Goal: Find contact information: Find contact information

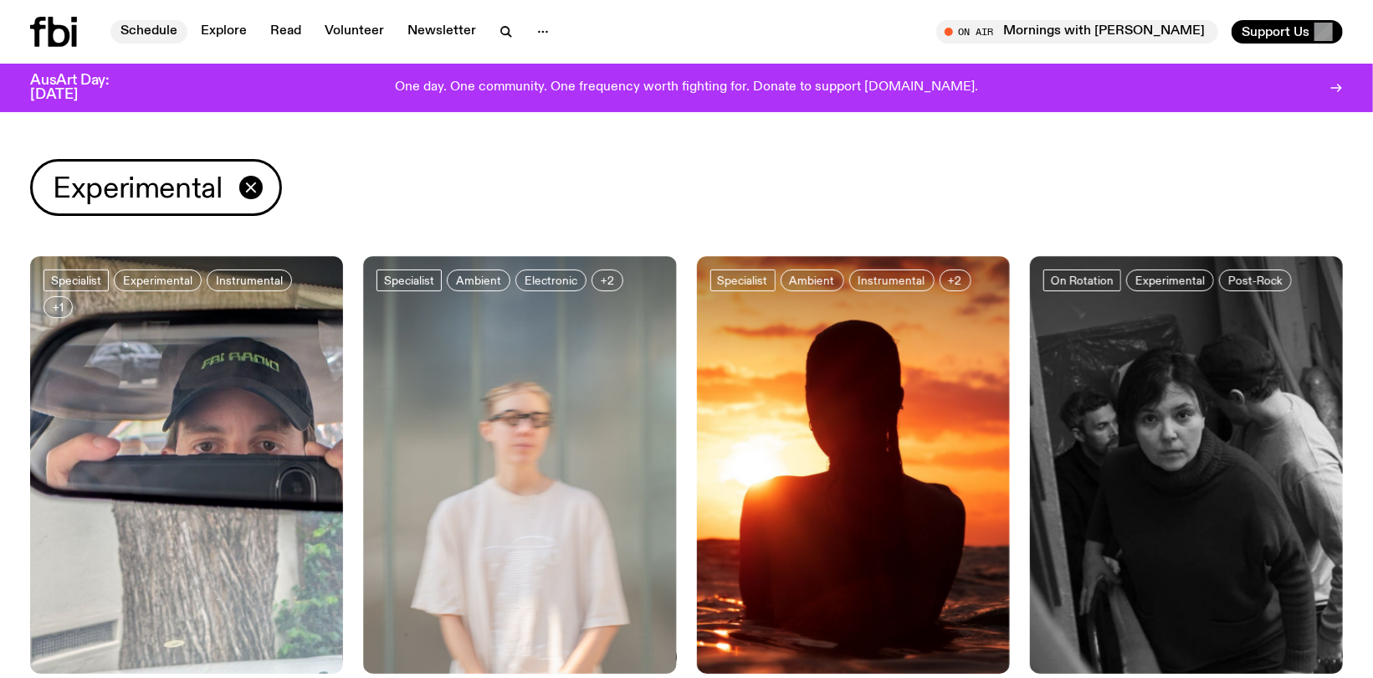
click at [165, 31] on link "Schedule" at bounding box center [148, 31] width 77 height 23
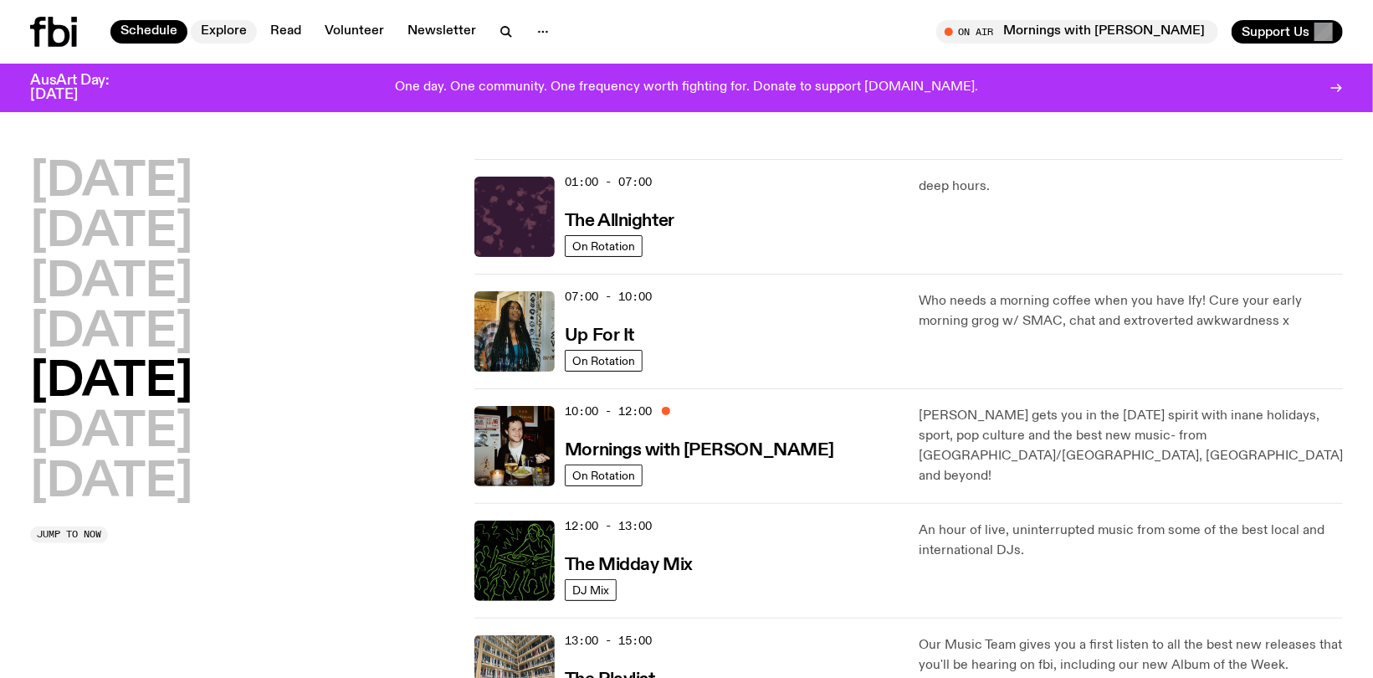
click at [240, 26] on link "Explore" at bounding box center [224, 31] width 66 height 23
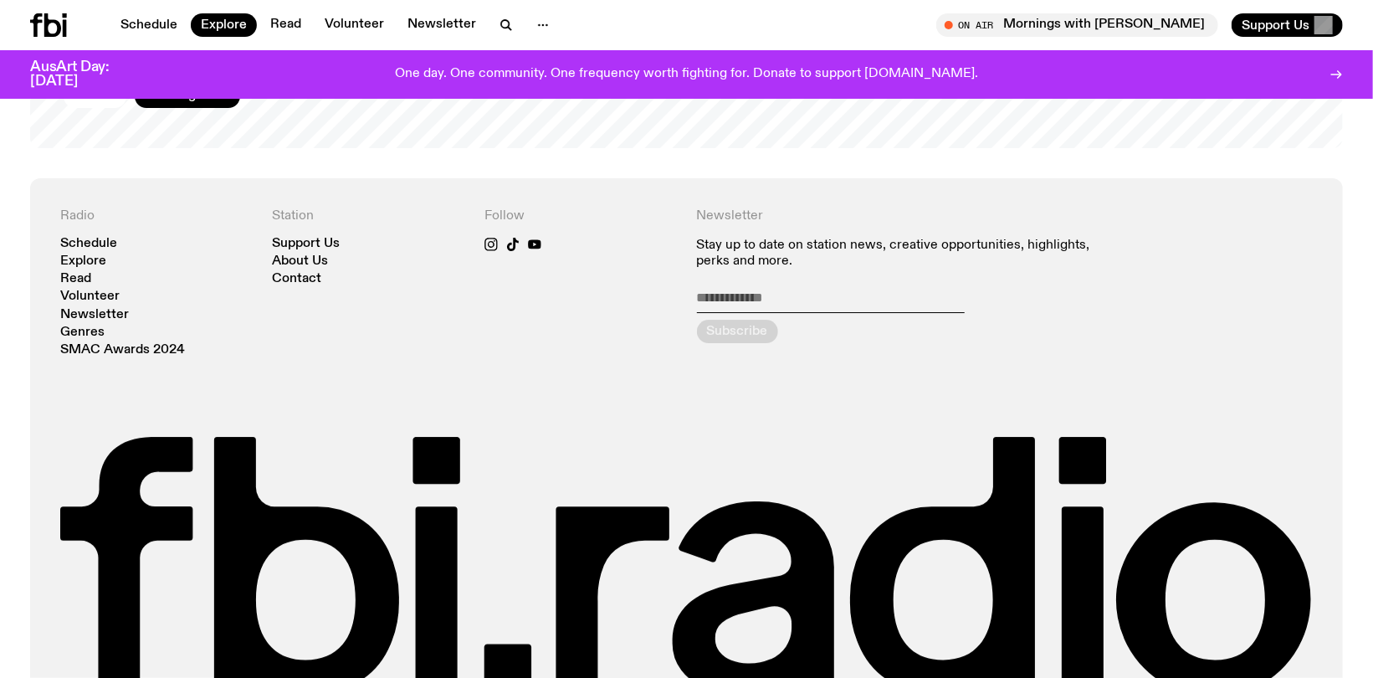
scroll to position [3169, 0]
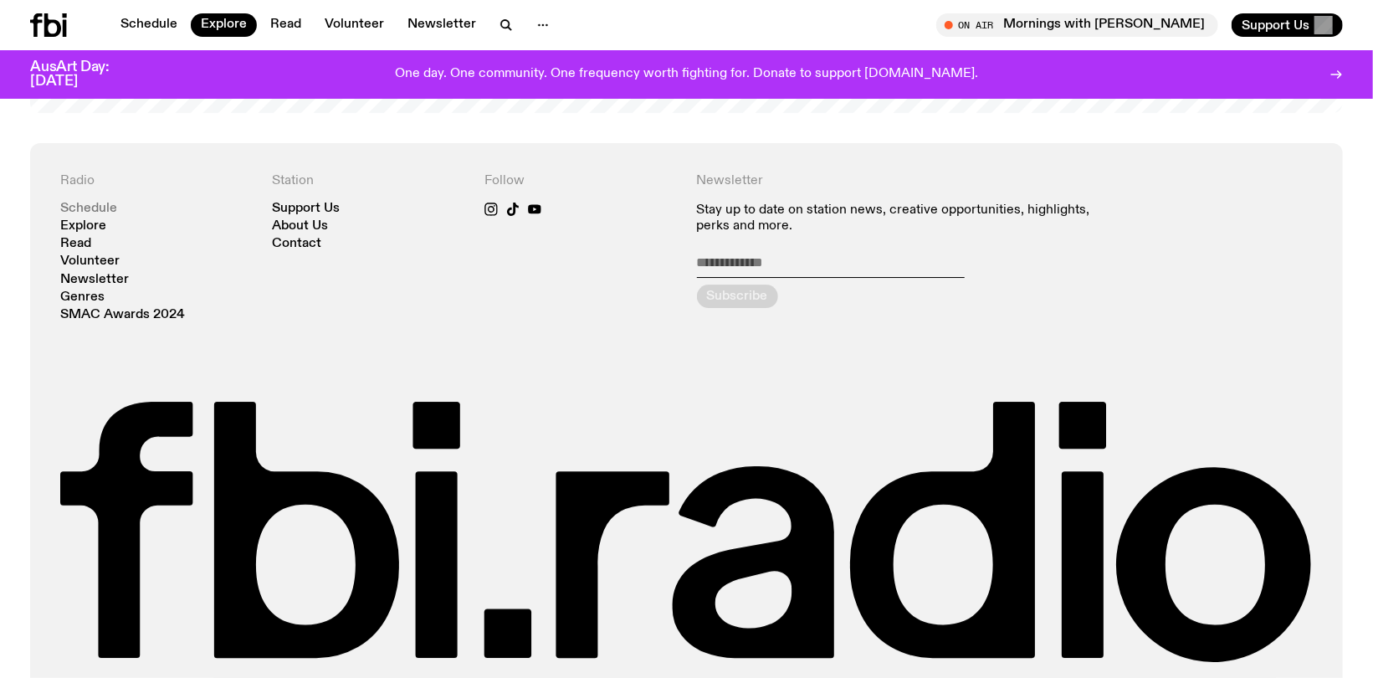
click at [90, 202] on link "Schedule" at bounding box center [88, 208] width 57 height 13
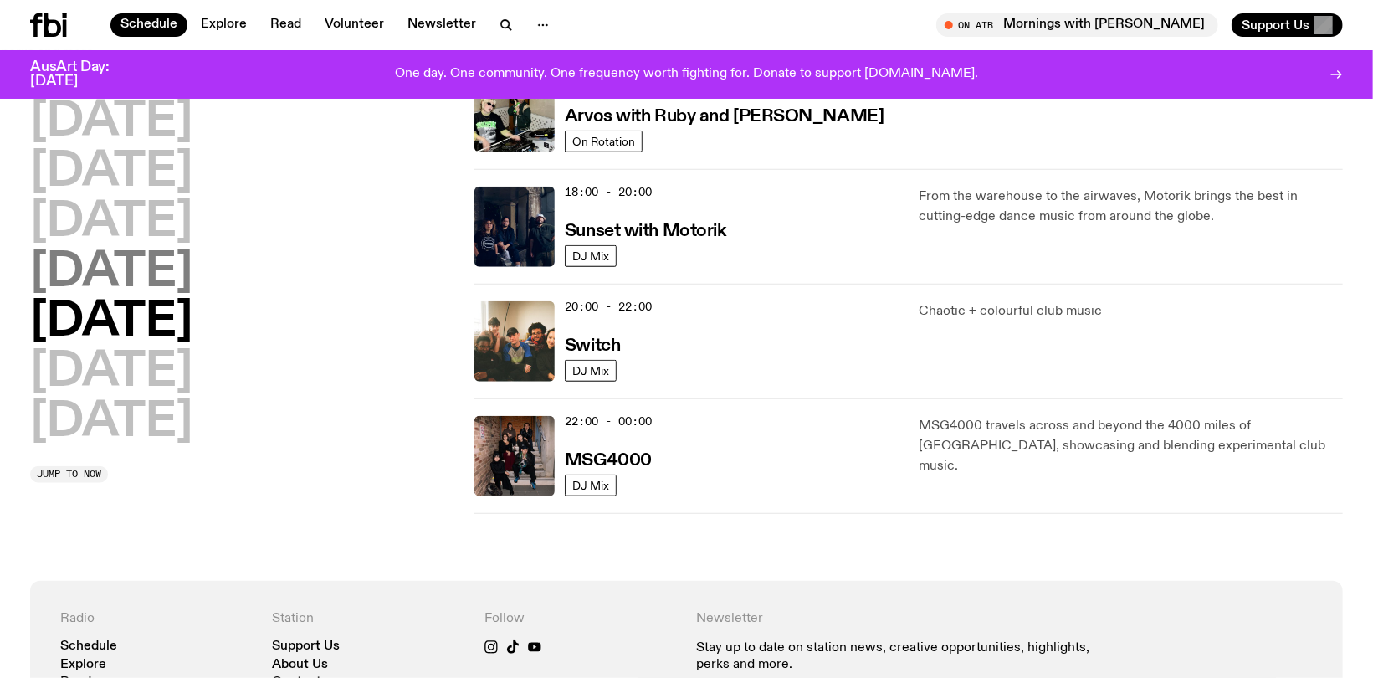
scroll to position [581, 0]
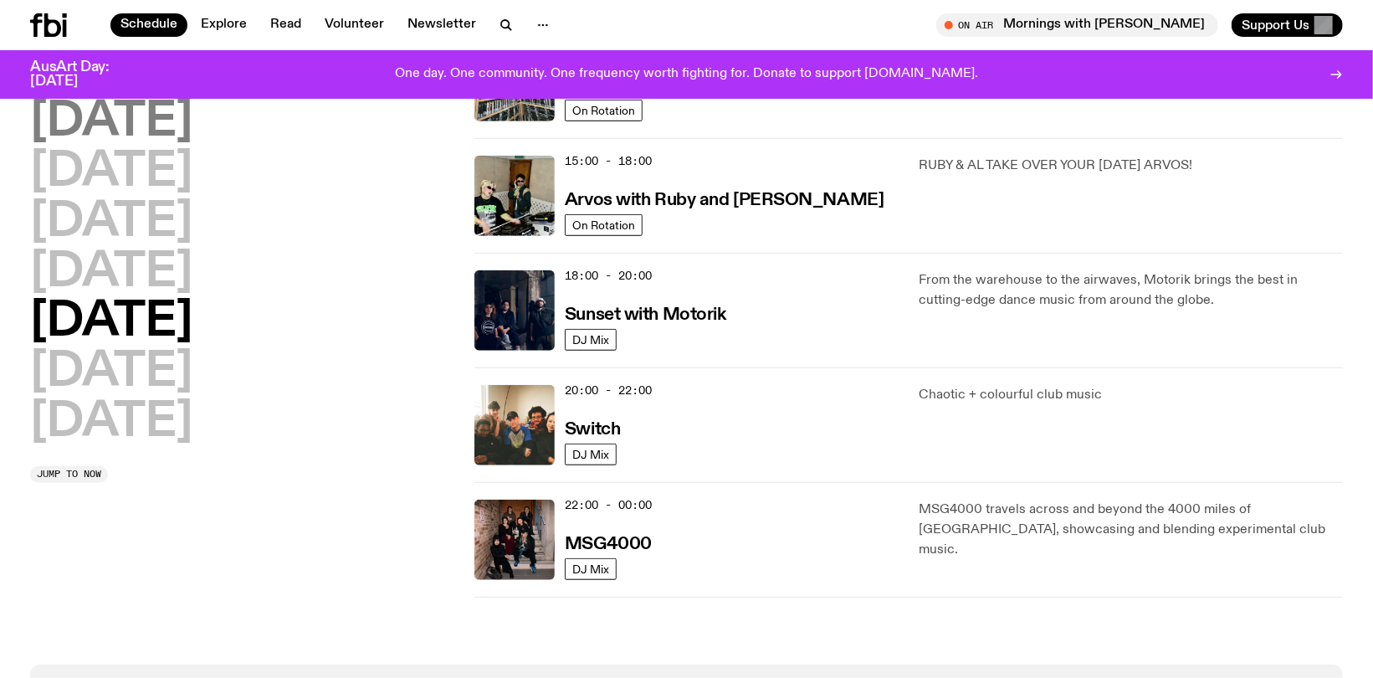
click at [163, 120] on h2 "Monday" at bounding box center [111, 122] width 162 height 47
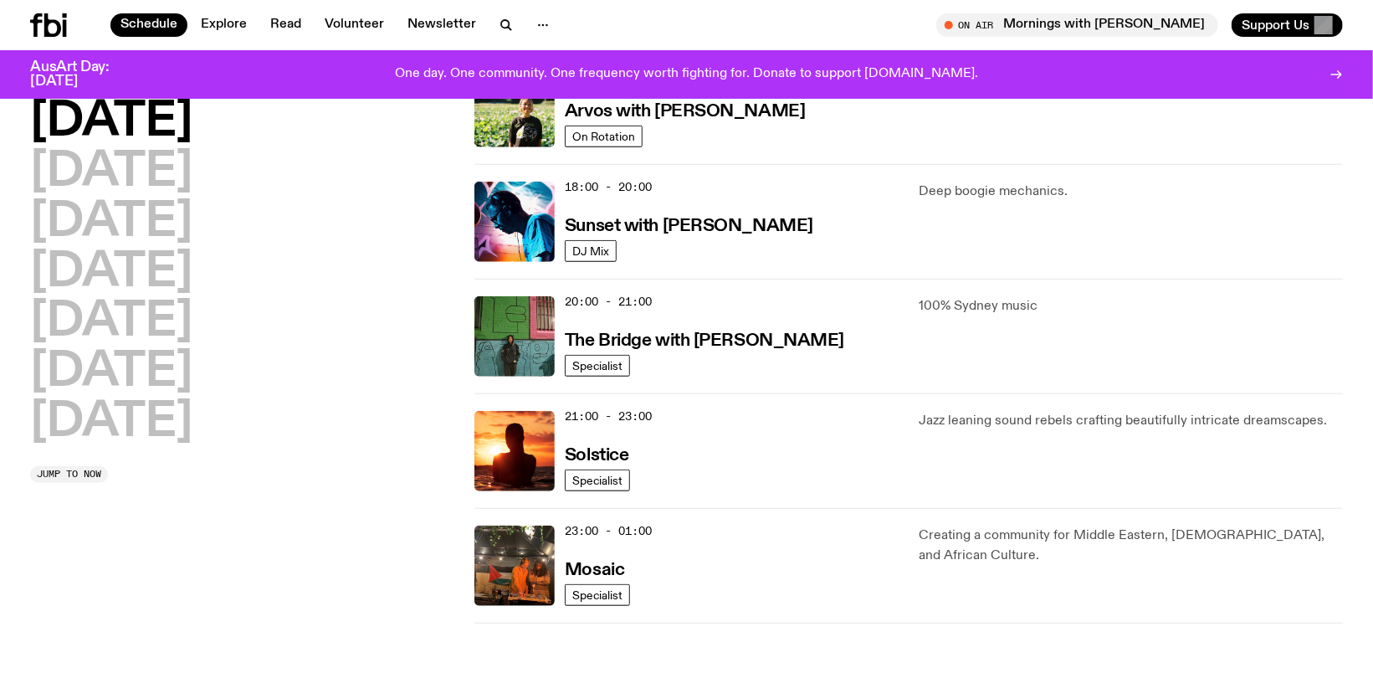
scroll to position [716, 0]
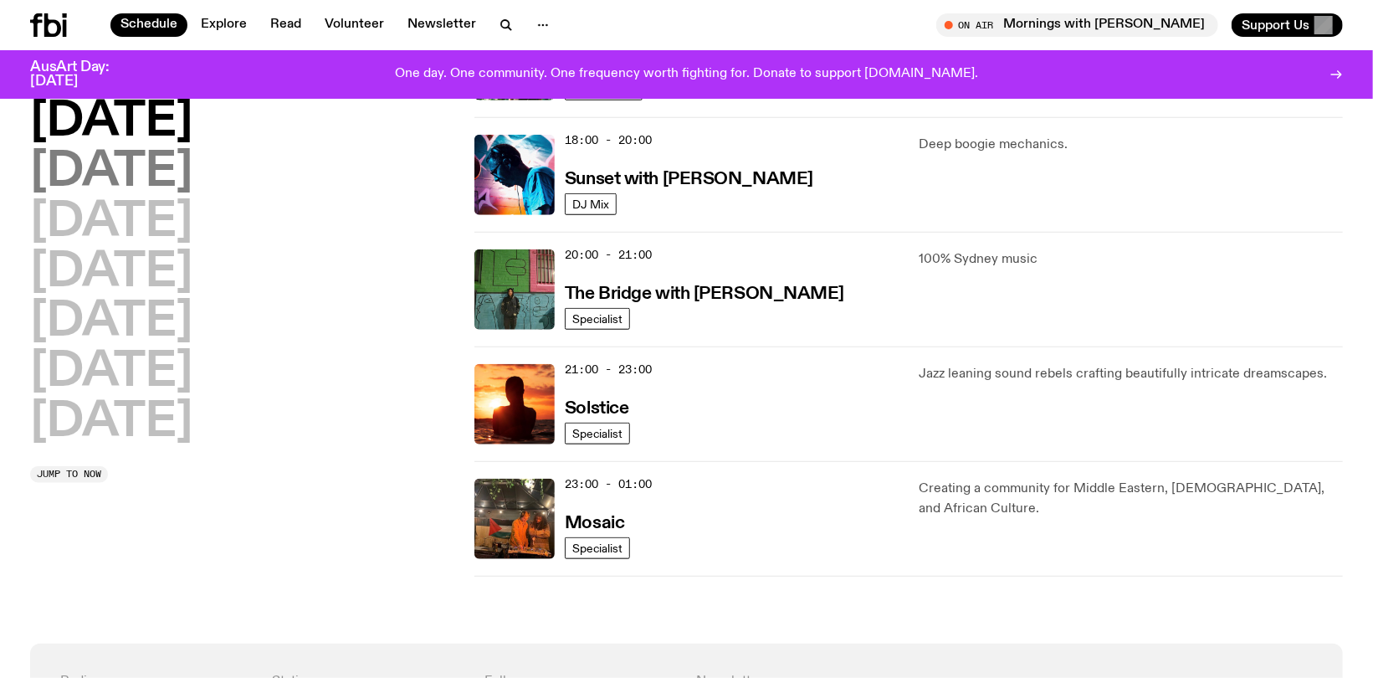
click at [188, 181] on h2 "Tuesday" at bounding box center [111, 172] width 162 height 47
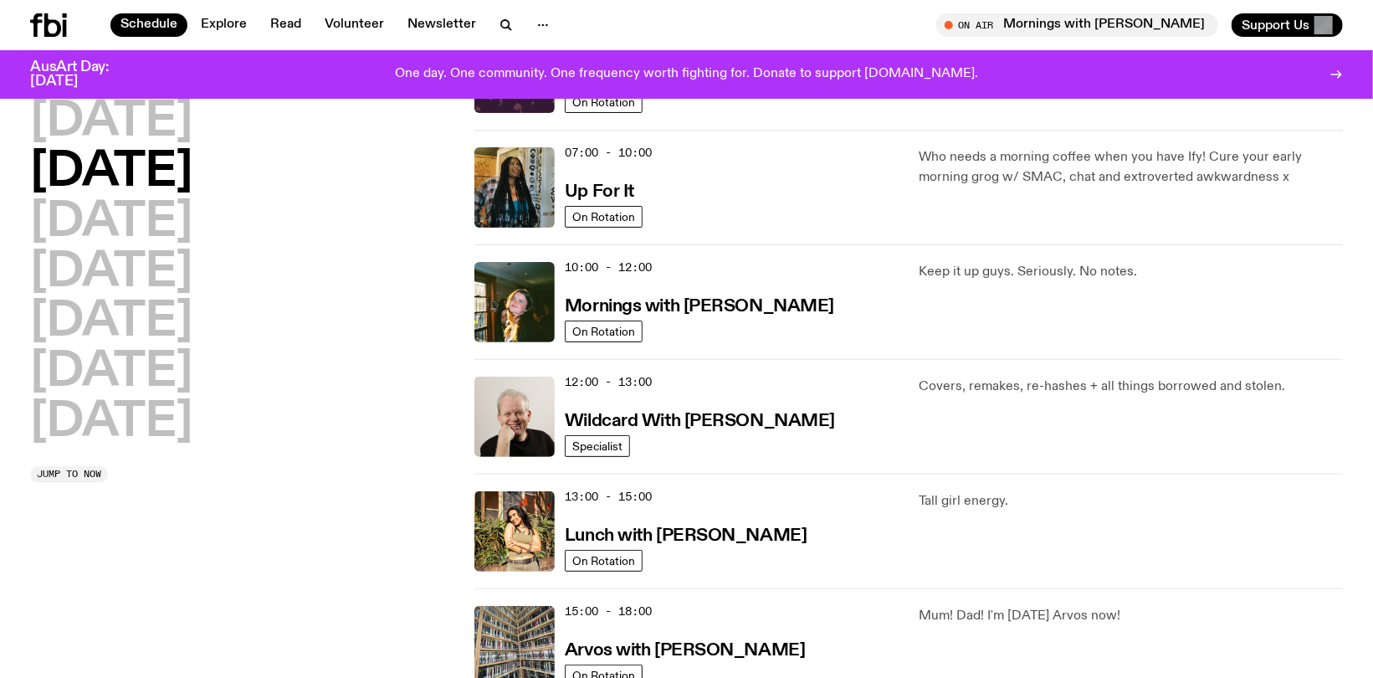
scroll to position [47, 0]
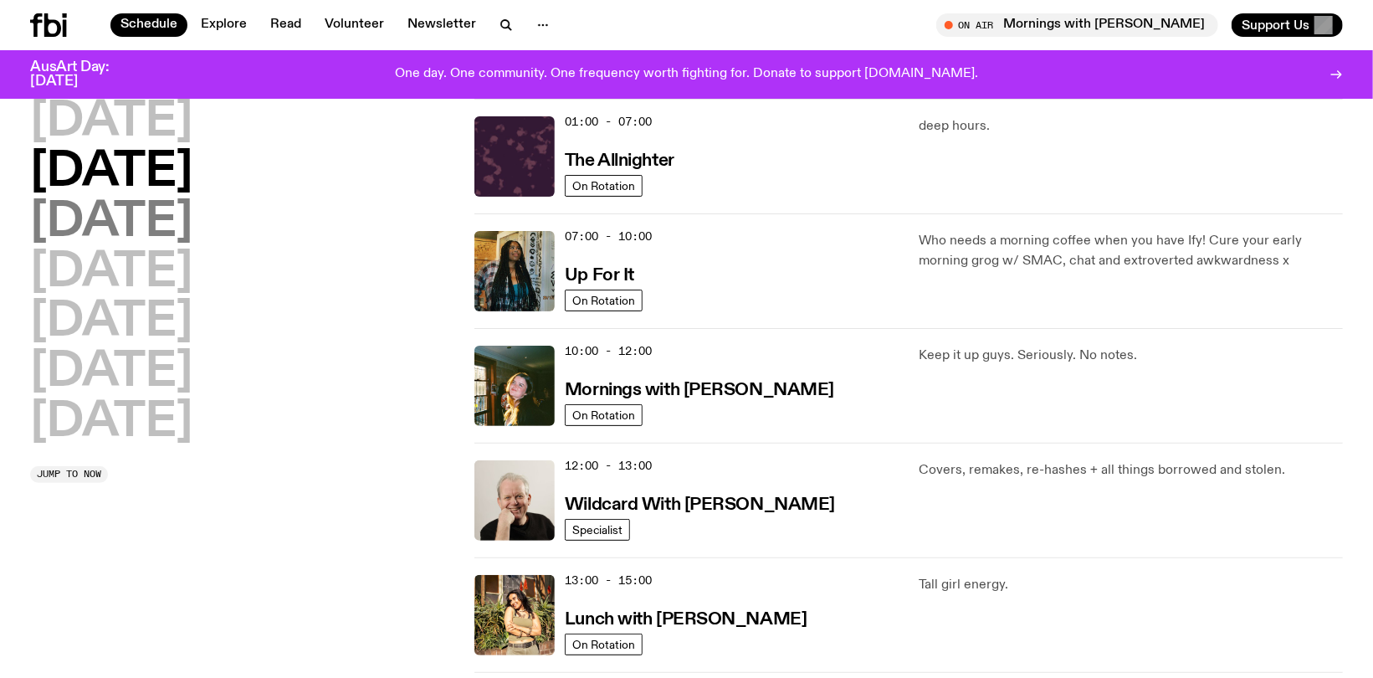
click at [137, 230] on h2 "Wednesday" at bounding box center [111, 222] width 162 height 47
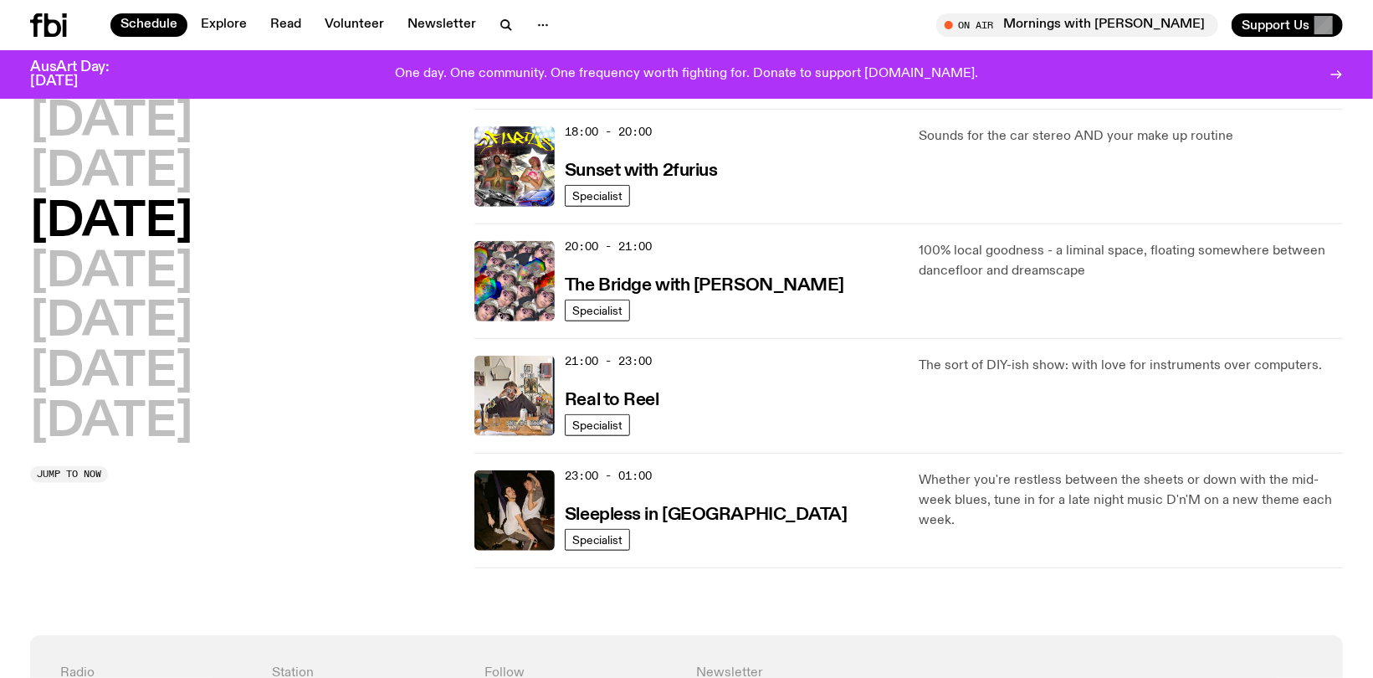
scroll to position [800, 0]
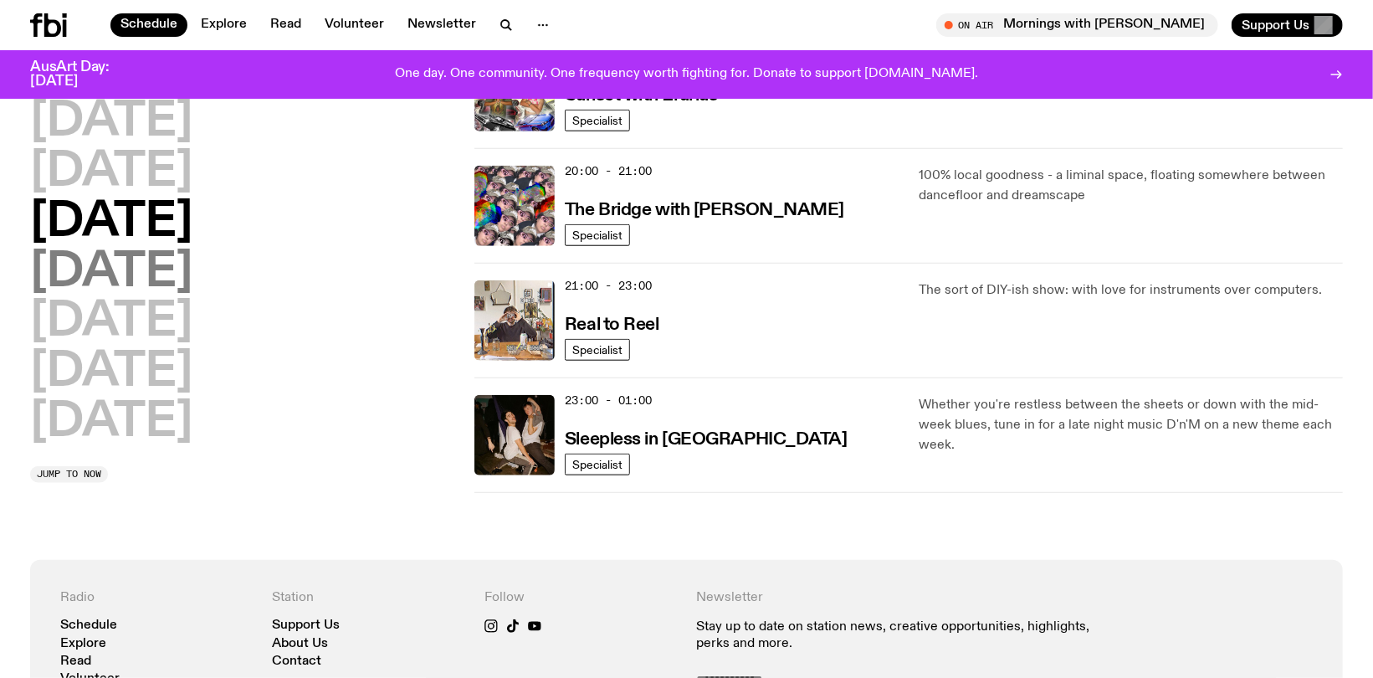
click at [182, 260] on h2 "Thursday" at bounding box center [111, 272] width 162 height 47
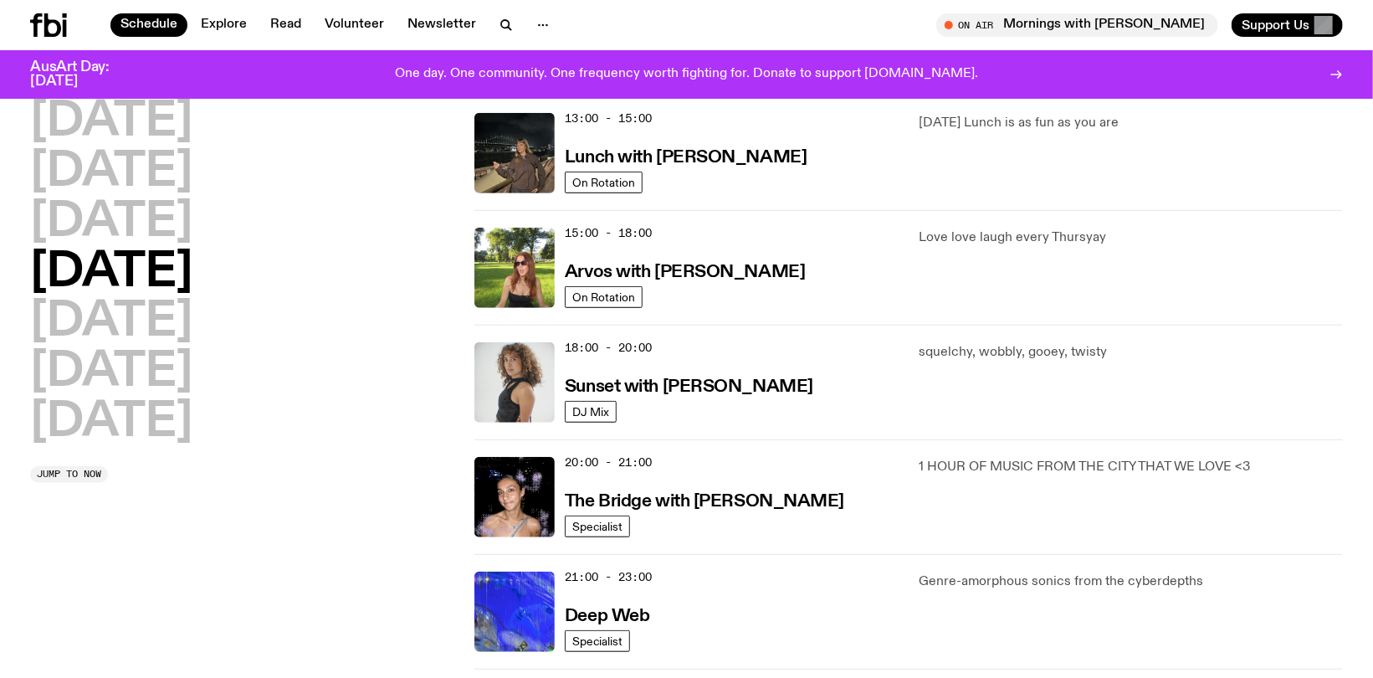
scroll to position [716, 0]
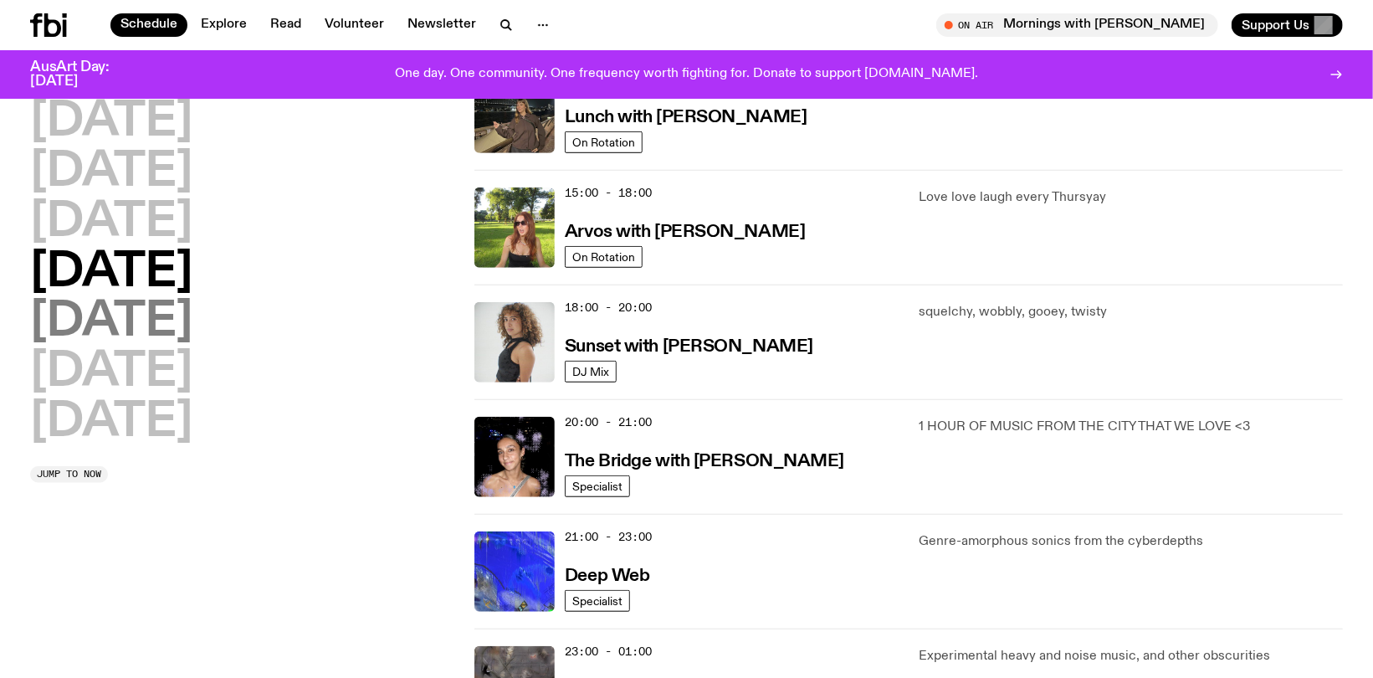
click at [136, 325] on h2 "Friday" at bounding box center [111, 322] width 162 height 47
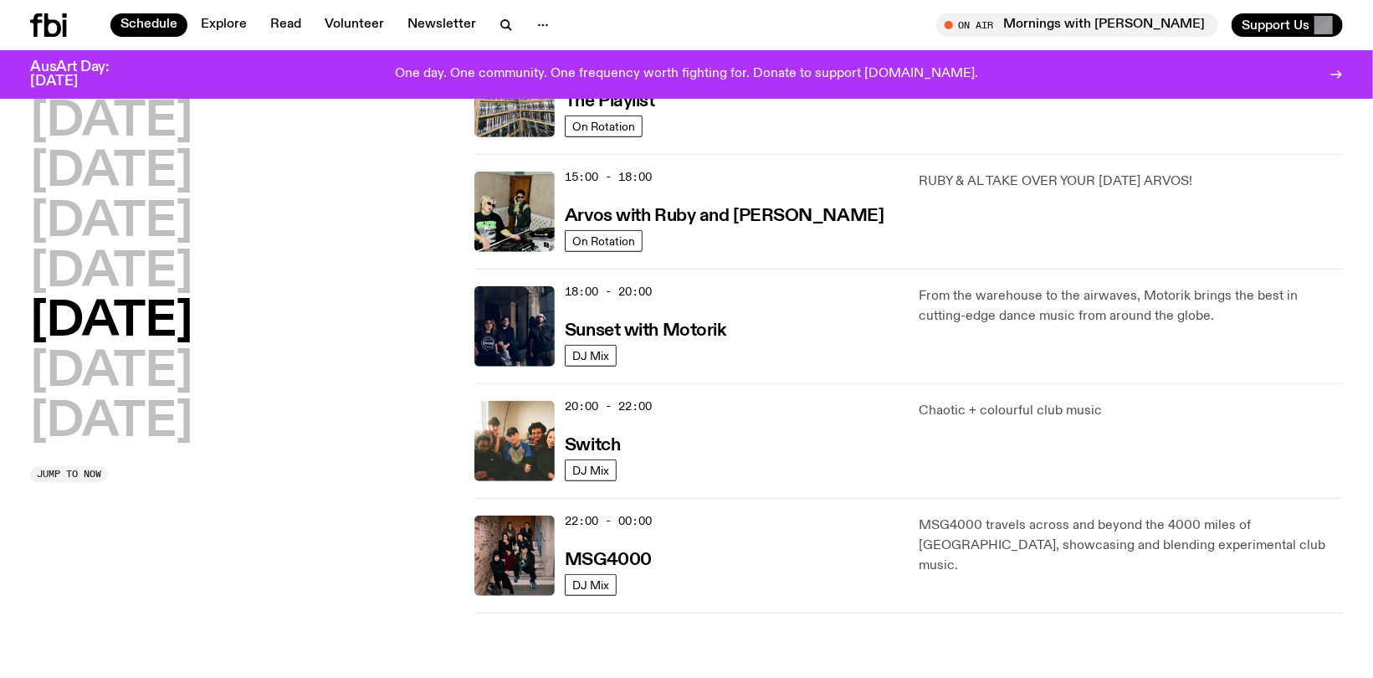
scroll to position [633, 0]
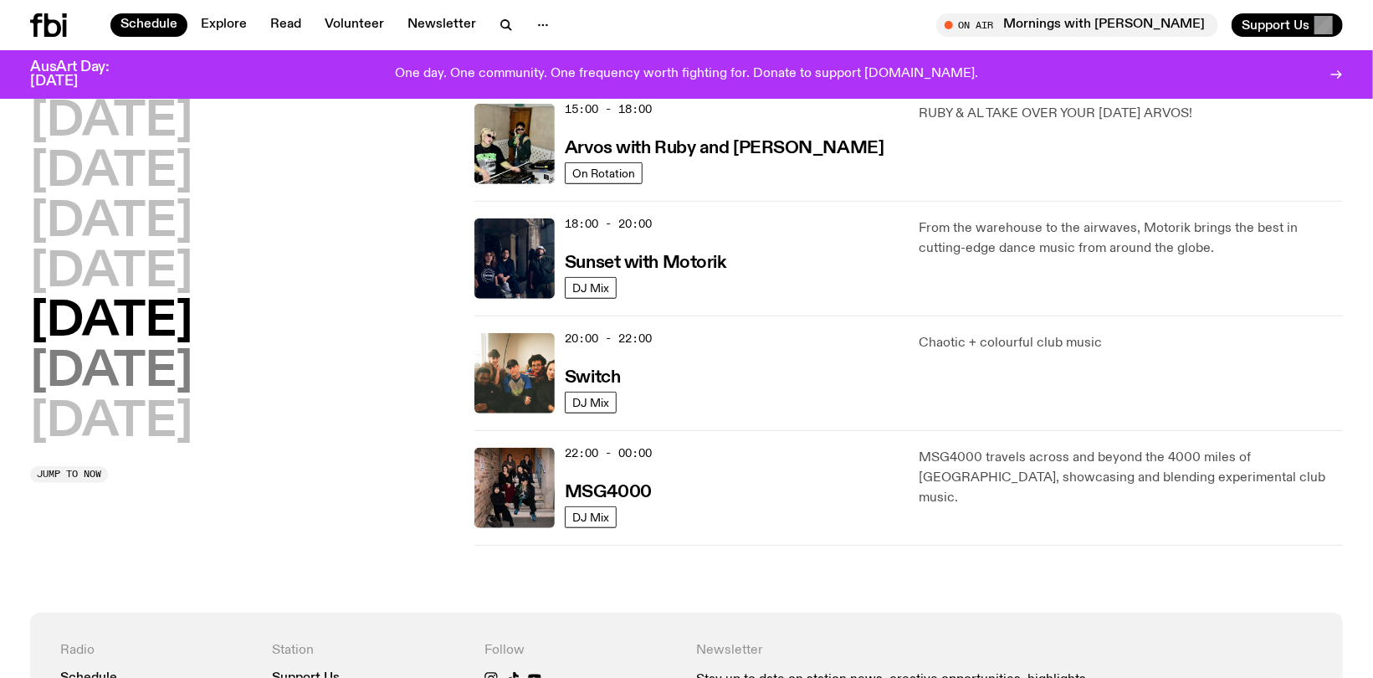
click at [144, 375] on h2 "Saturday" at bounding box center [111, 372] width 162 height 47
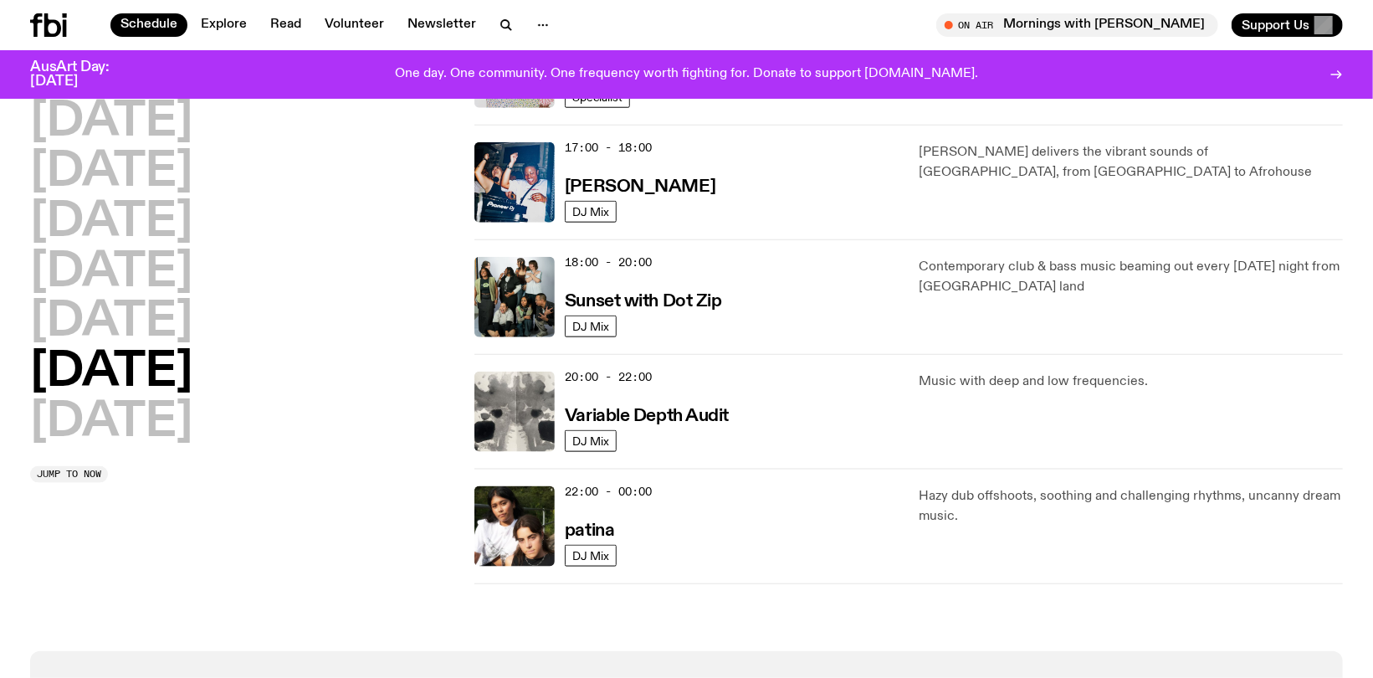
scroll to position [967, 0]
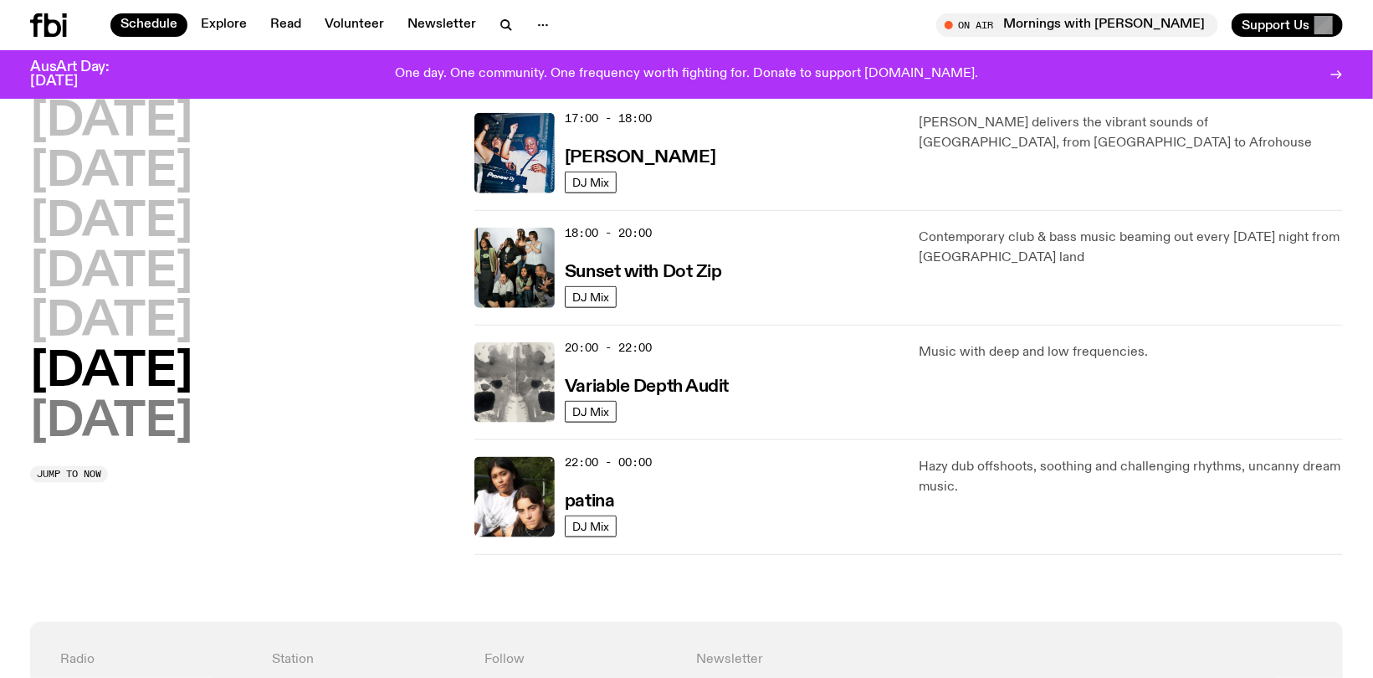
click at [147, 429] on h2 "Sunday" at bounding box center [111, 422] width 162 height 47
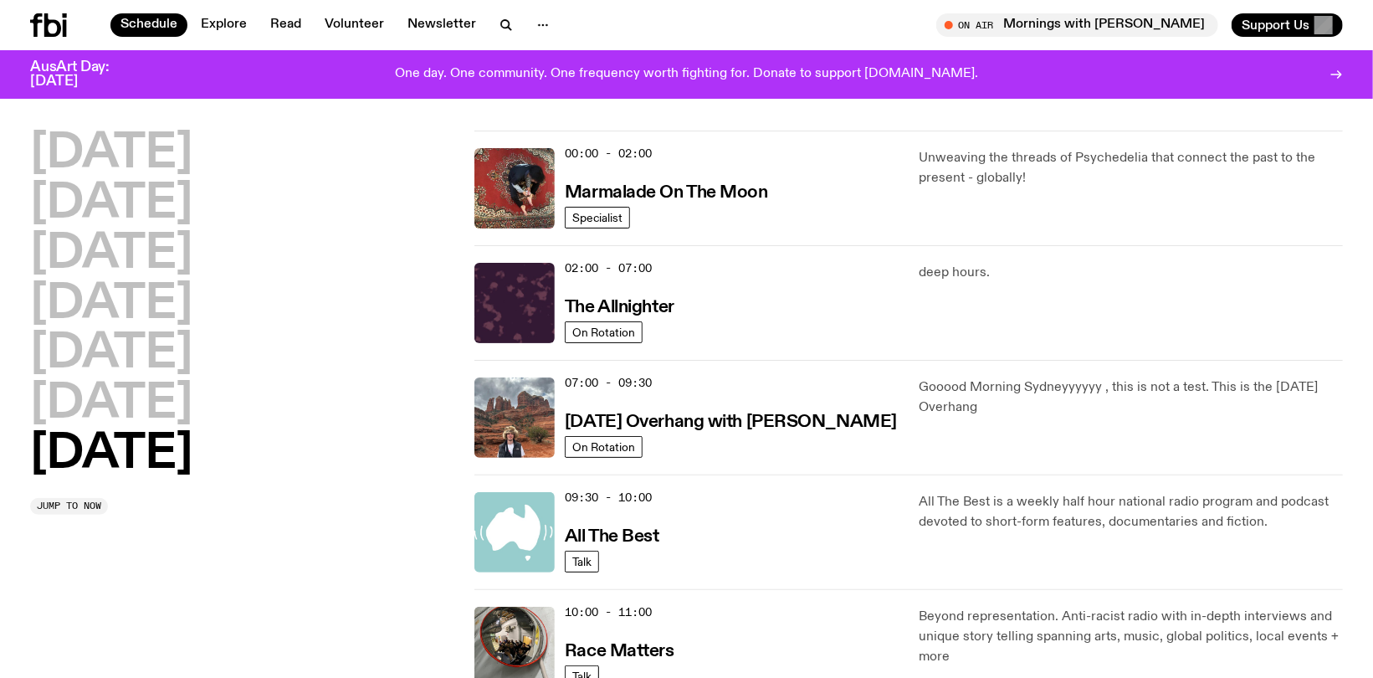
scroll to position [0, 0]
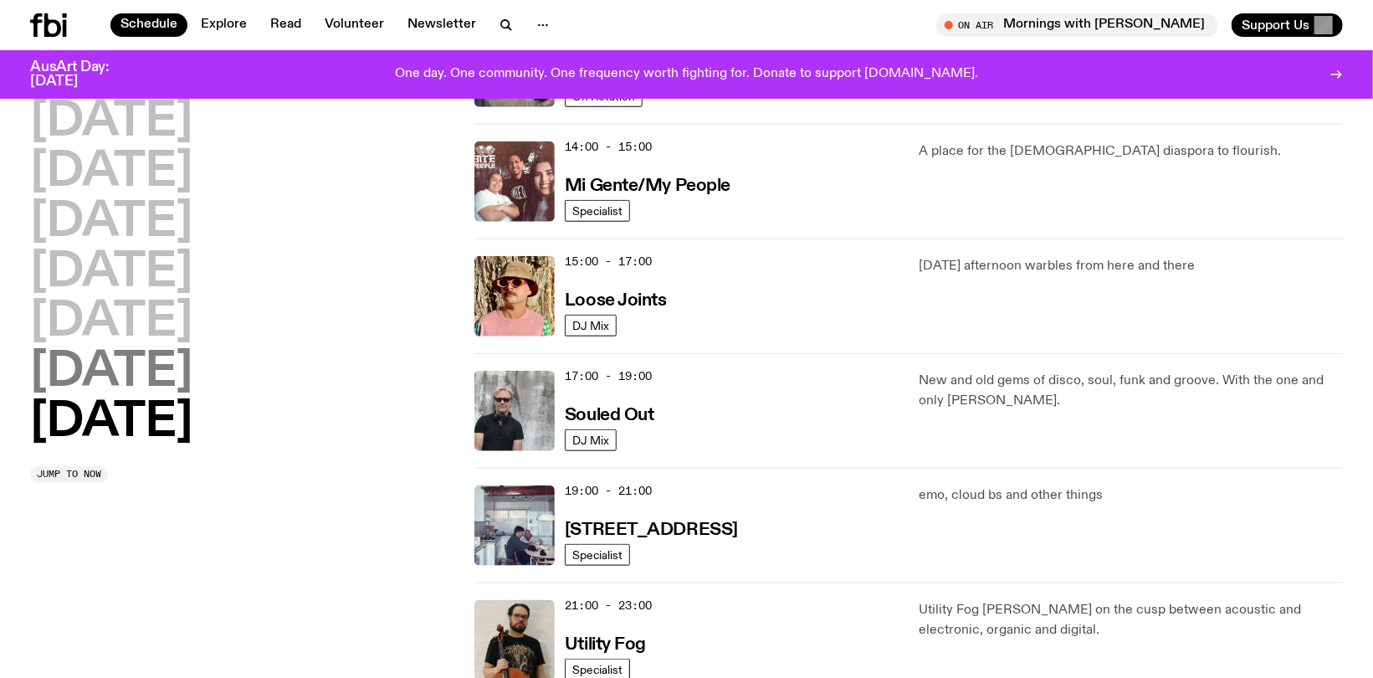
click at [115, 372] on h2 "Saturday" at bounding box center [111, 372] width 162 height 47
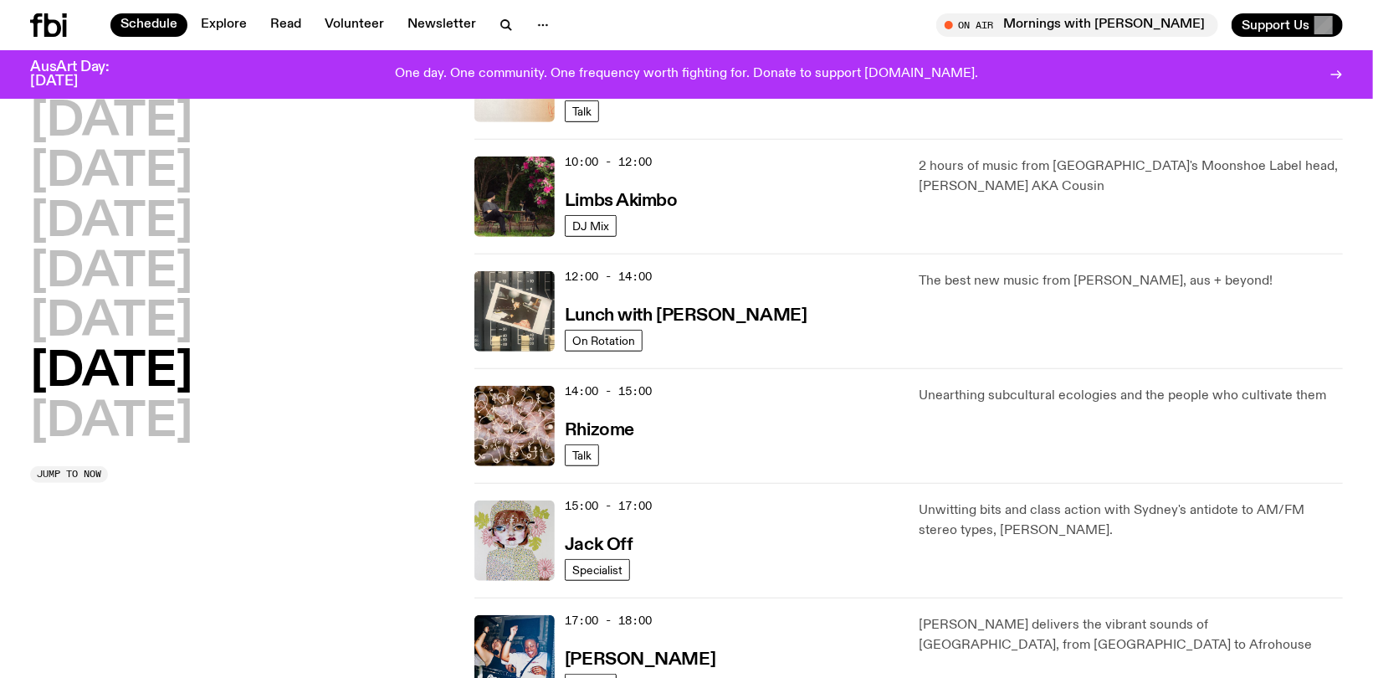
scroll to position [800, 0]
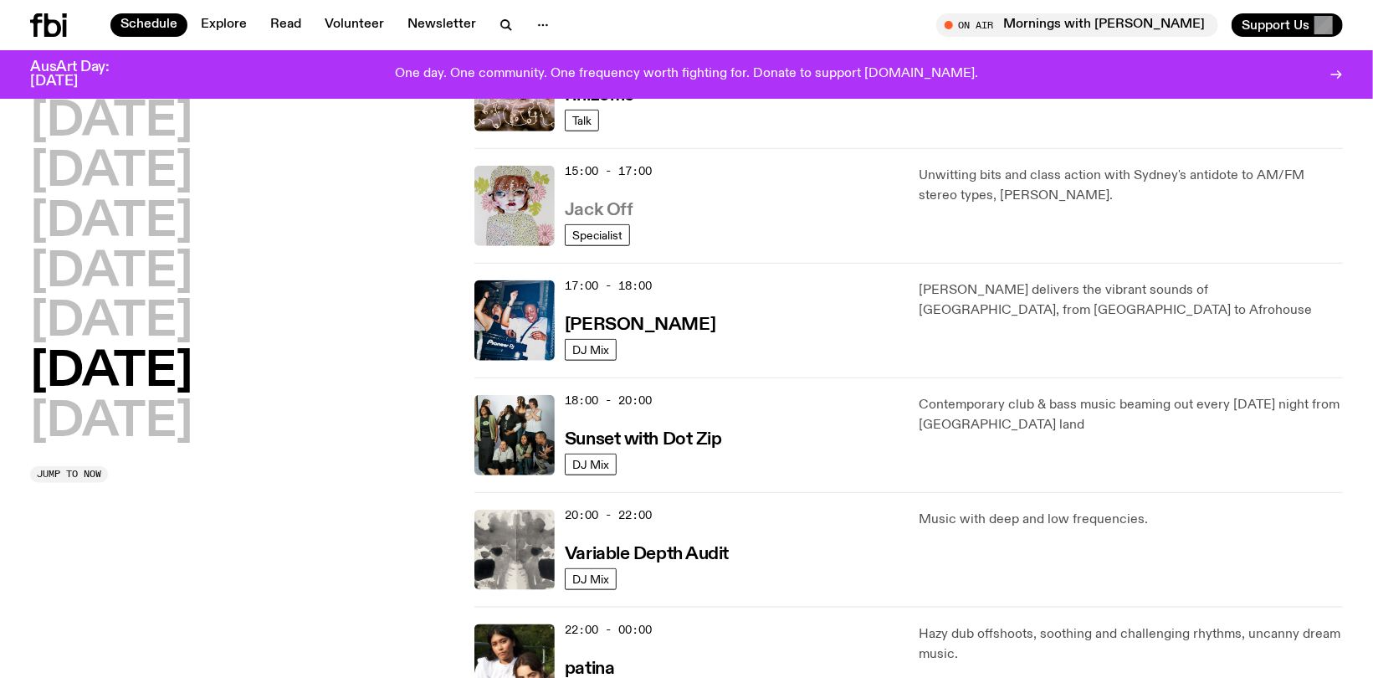
click at [597, 205] on h3 "Jack Off" at bounding box center [599, 211] width 68 height 18
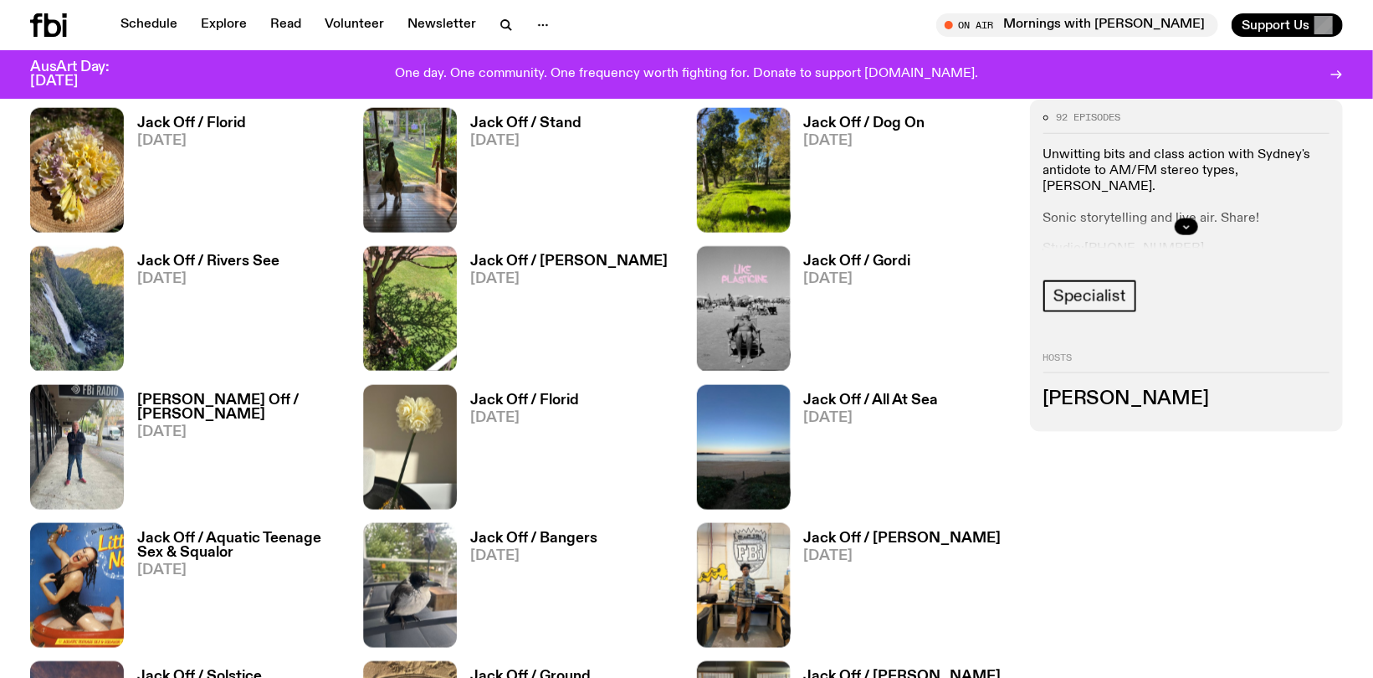
scroll to position [826, 0]
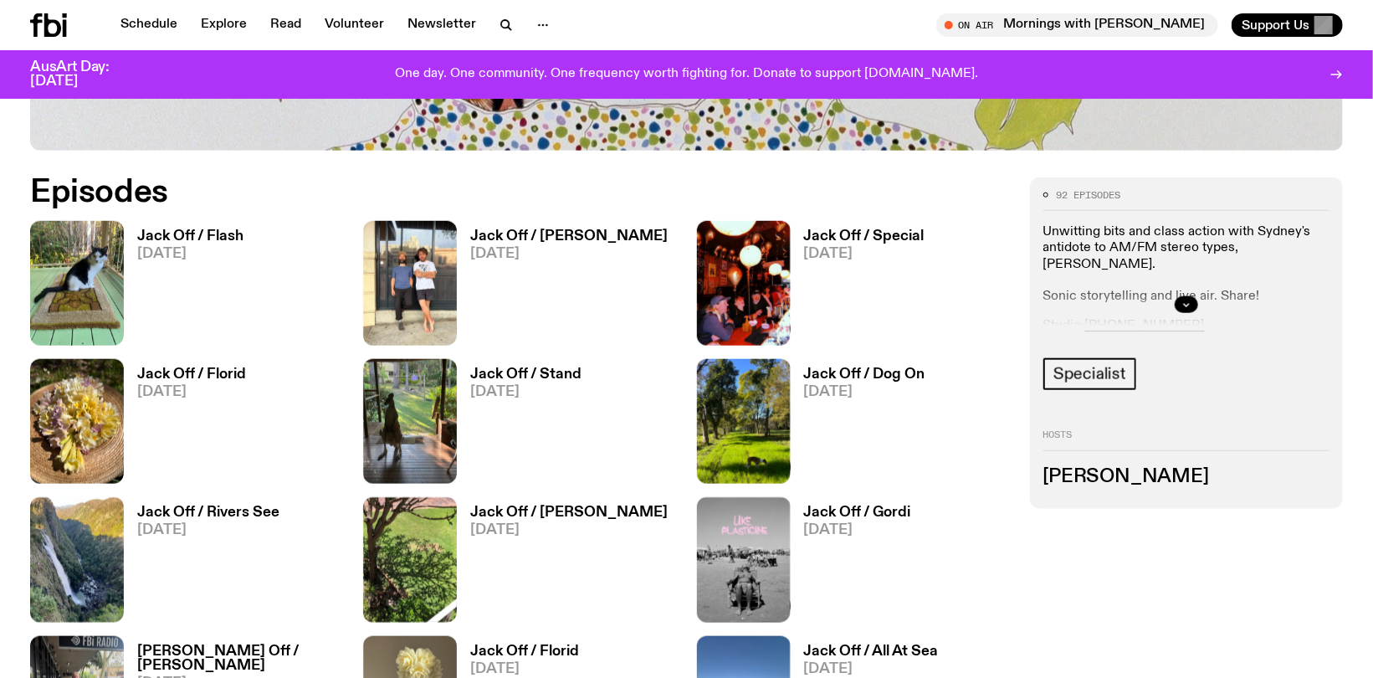
click at [1069, 323] on div at bounding box center [1186, 305] width 286 height 54
click at [1176, 300] on button "button" at bounding box center [1186, 304] width 23 height 17
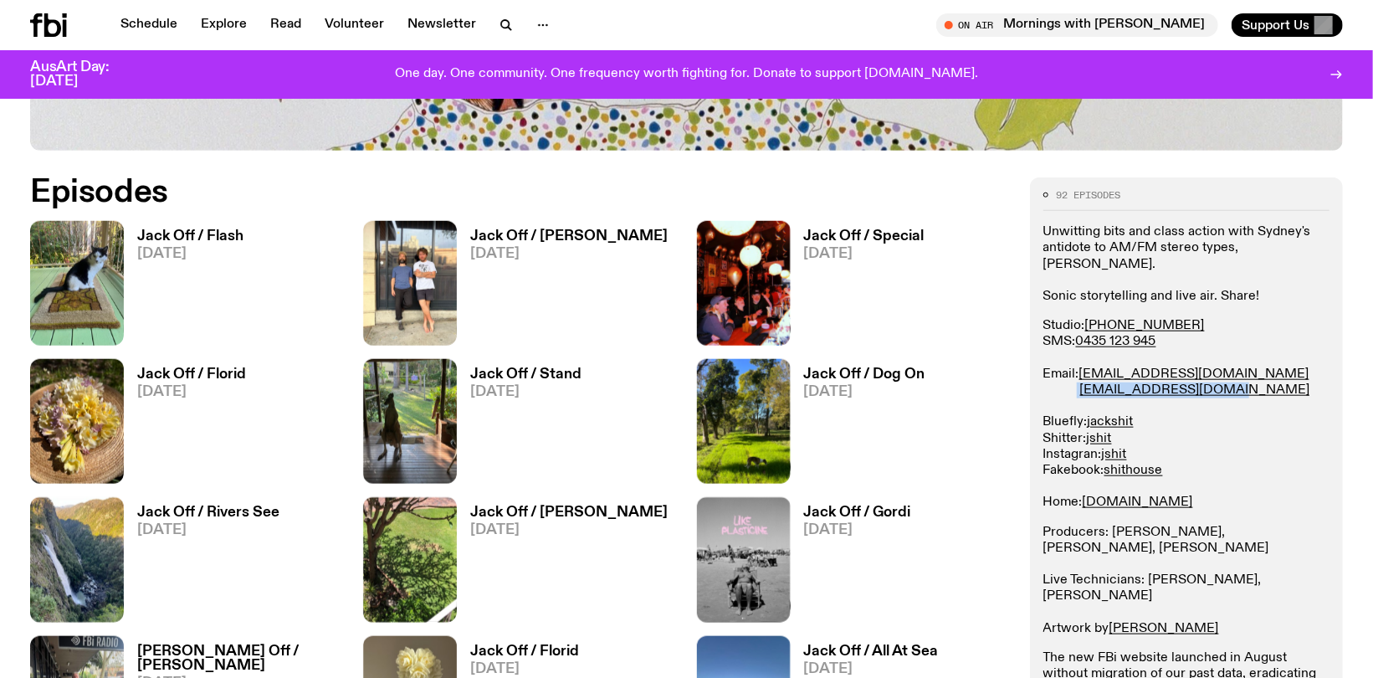
drag, startPoint x: 1200, startPoint y: 377, endPoint x: 1076, endPoint y: 375, distance: 123.8
click at [1076, 375] on p "Studio: (02) 9030 6945 SMS: 0435 123 945 Email: studio@fbiradio.com jackshit@fb…" at bounding box center [1186, 414] width 286 height 192
click at [1229, 370] on p "Studio: (02) 9030 6945 SMS: 0435 123 945 Email: studio@fbiradio.com jackshit@fb…" at bounding box center [1186, 414] width 286 height 192
drag, startPoint x: 1217, startPoint y: 377, endPoint x: 1079, endPoint y: 375, distance: 138.1
click at [1079, 375] on p "Studio: (02) 9030 6945 SMS: 0435 123 945 Email: studio@fbiradio.com jackshit@fb…" at bounding box center [1186, 414] width 286 height 192
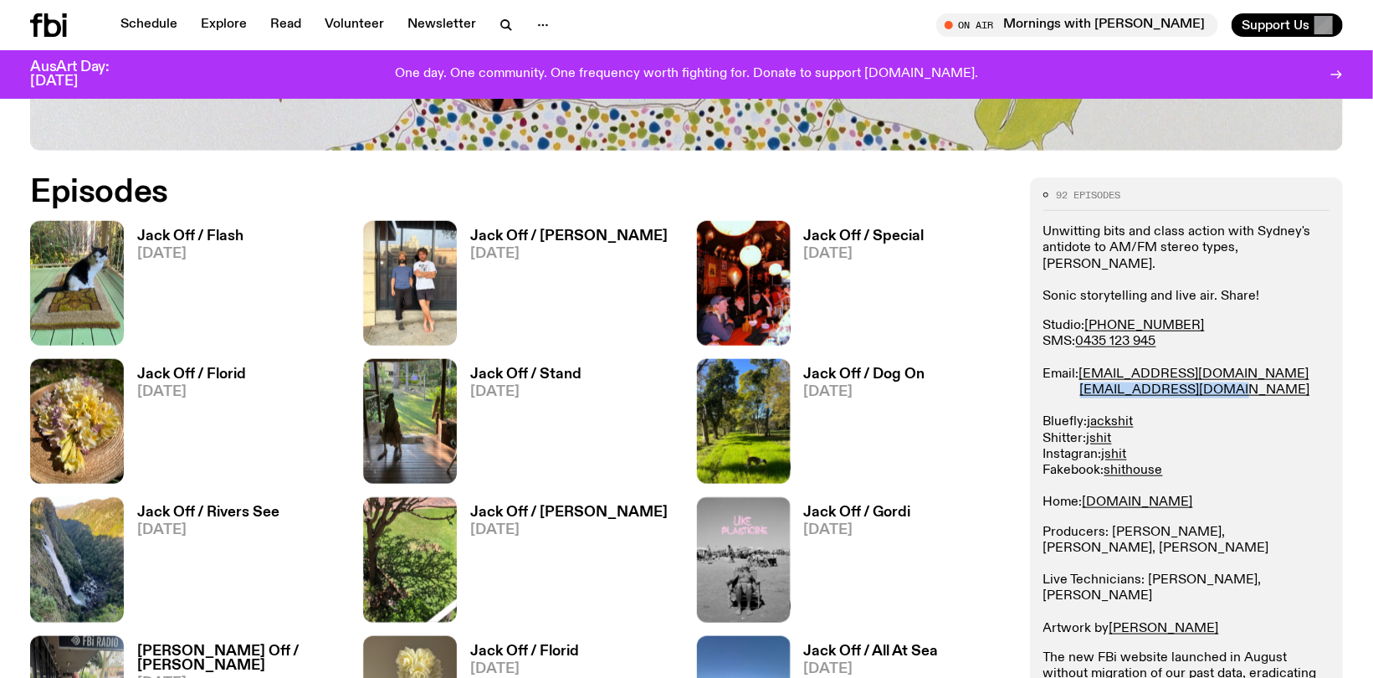
copy link "jackshit@fbiradio.com"
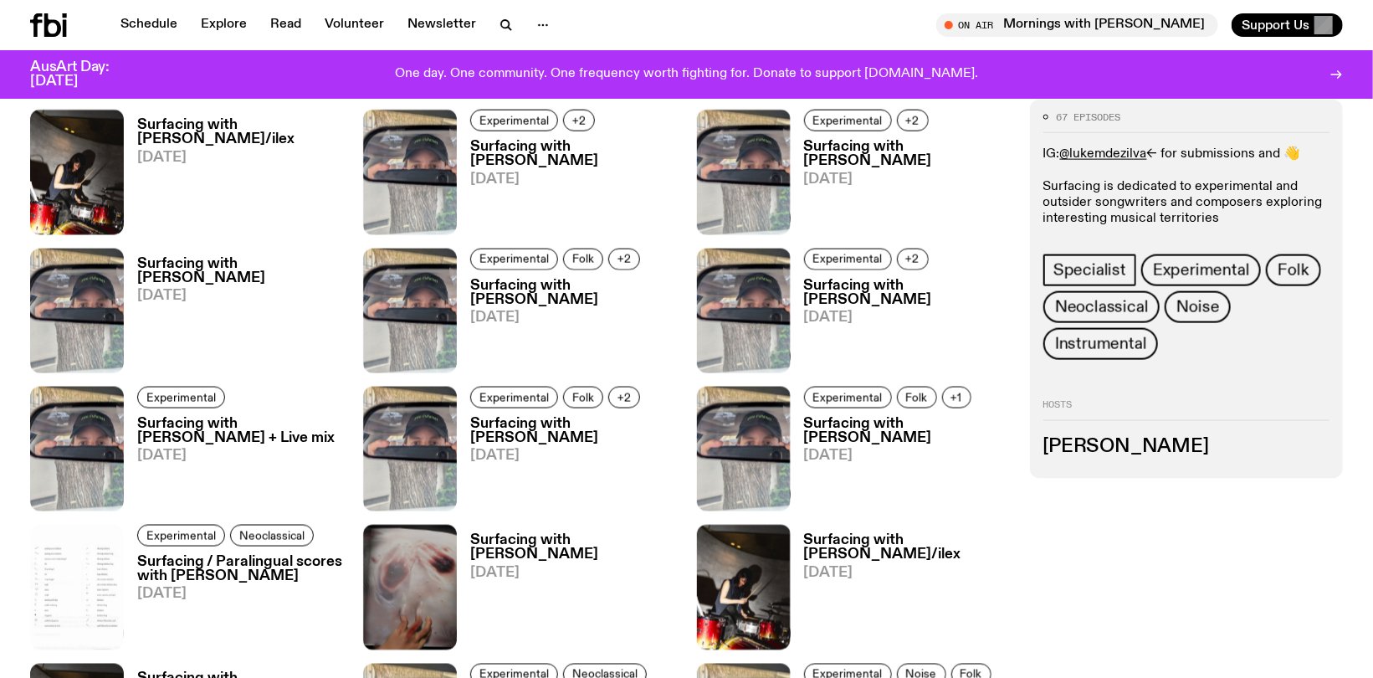
scroll to position [1243, 0]
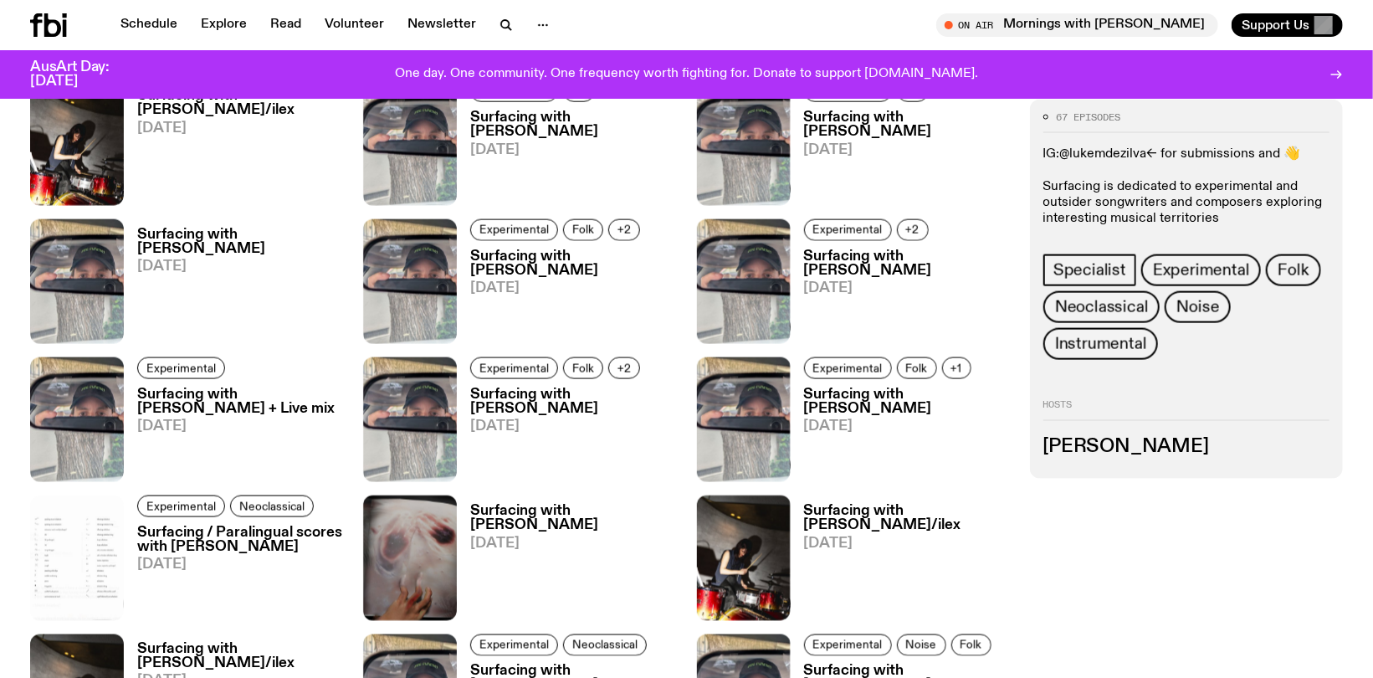
click at [1101, 154] on link "@lukemdezilva" at bounding box center [1103, 153] width 87 height 13
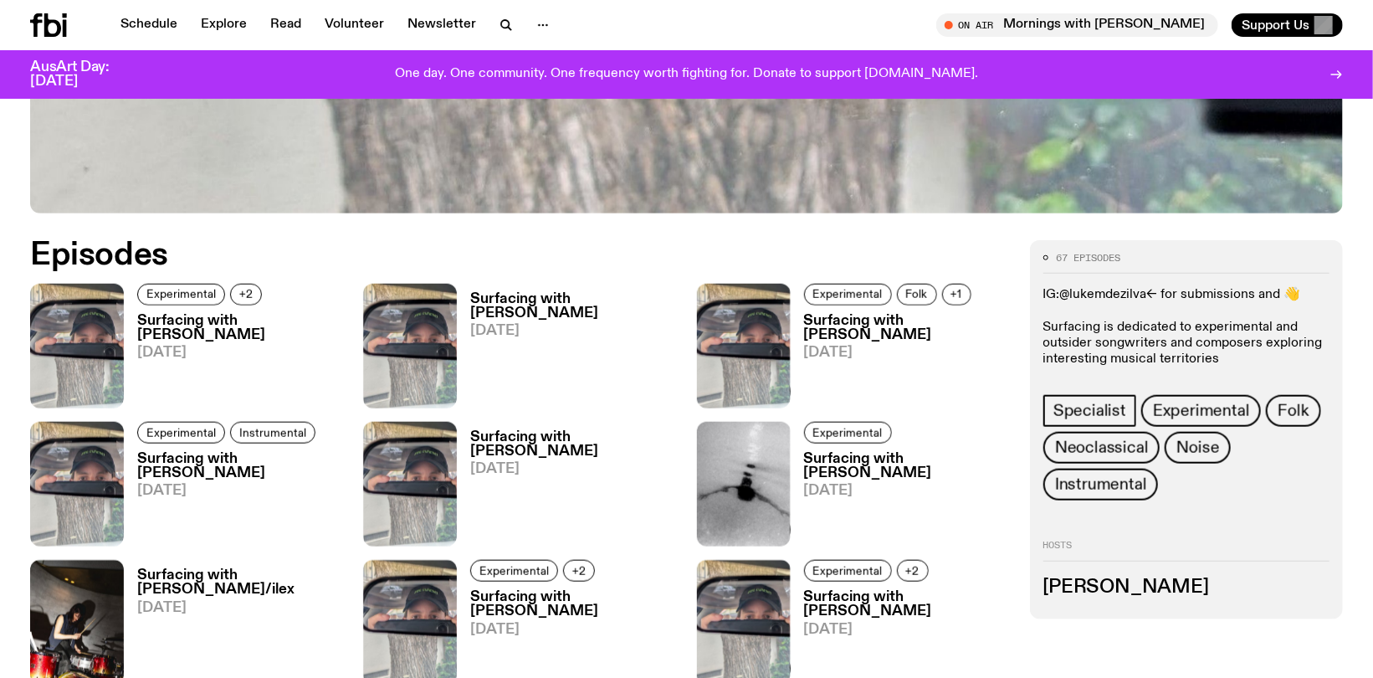
scroll to position [837, 0]
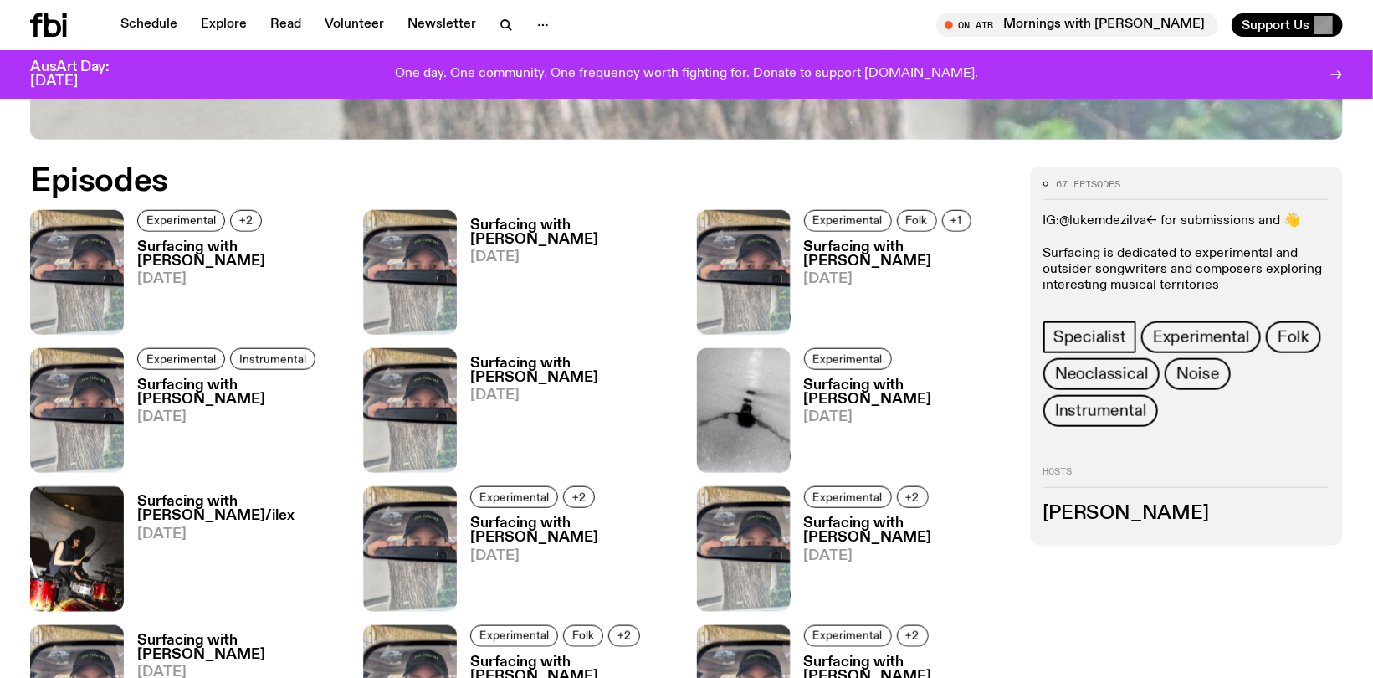
click at [1098, 218] on link "@lukemdezilva" at bounding box center [1103, 220] width 87 height 13
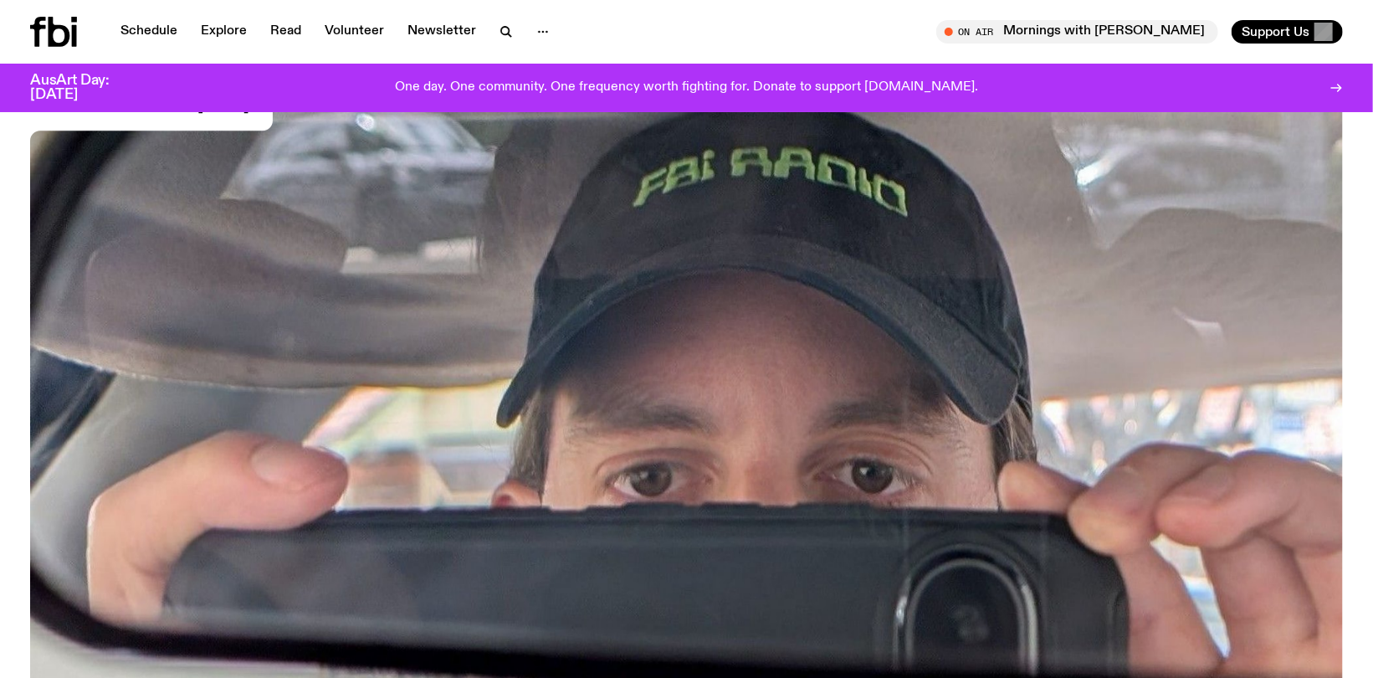
scroll to position [0, 0]
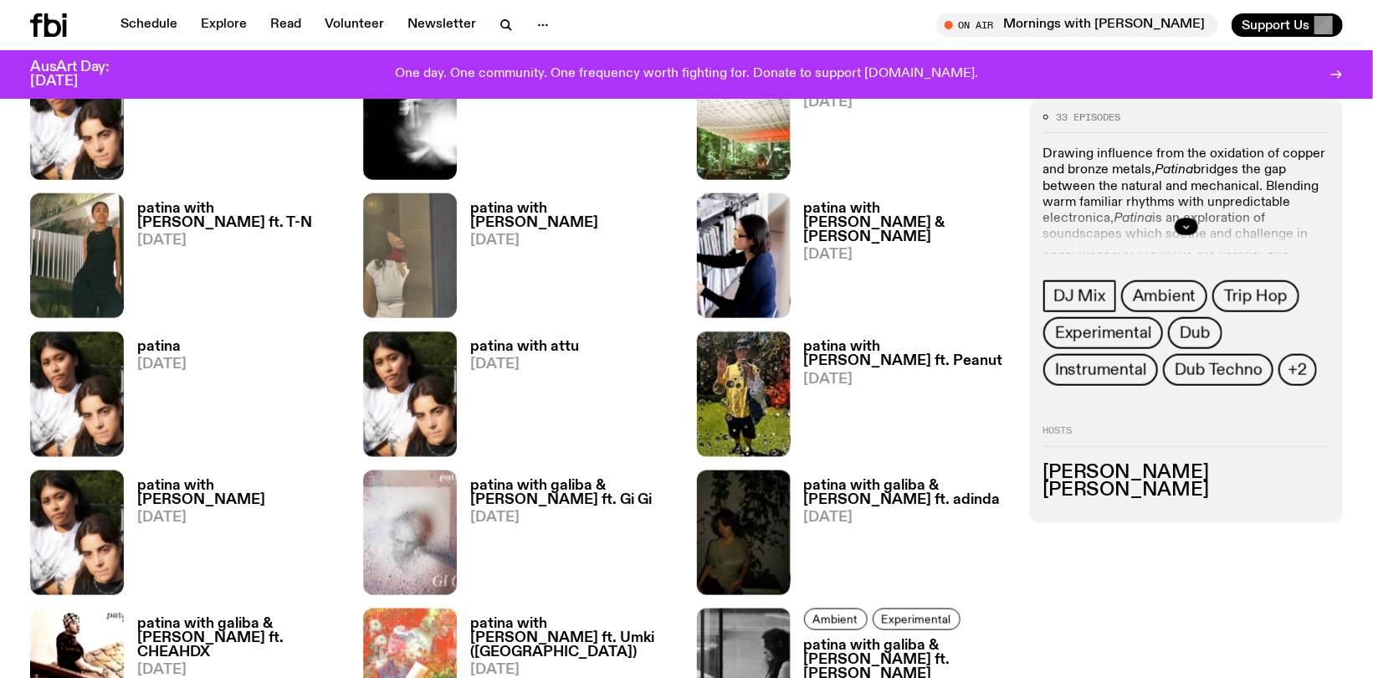
scroll to position [657, 0]
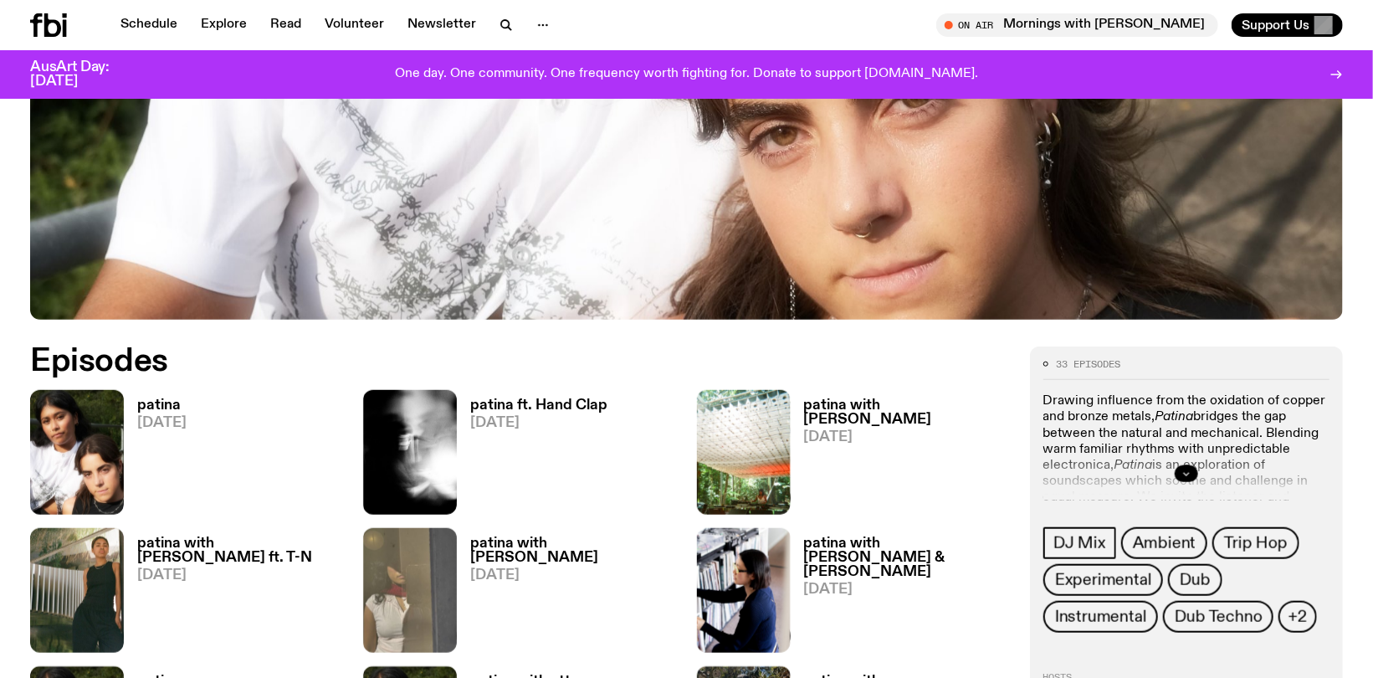
click at [1182, 474] on icon "button" at bounding box center [1186, 474] width 10 height 10
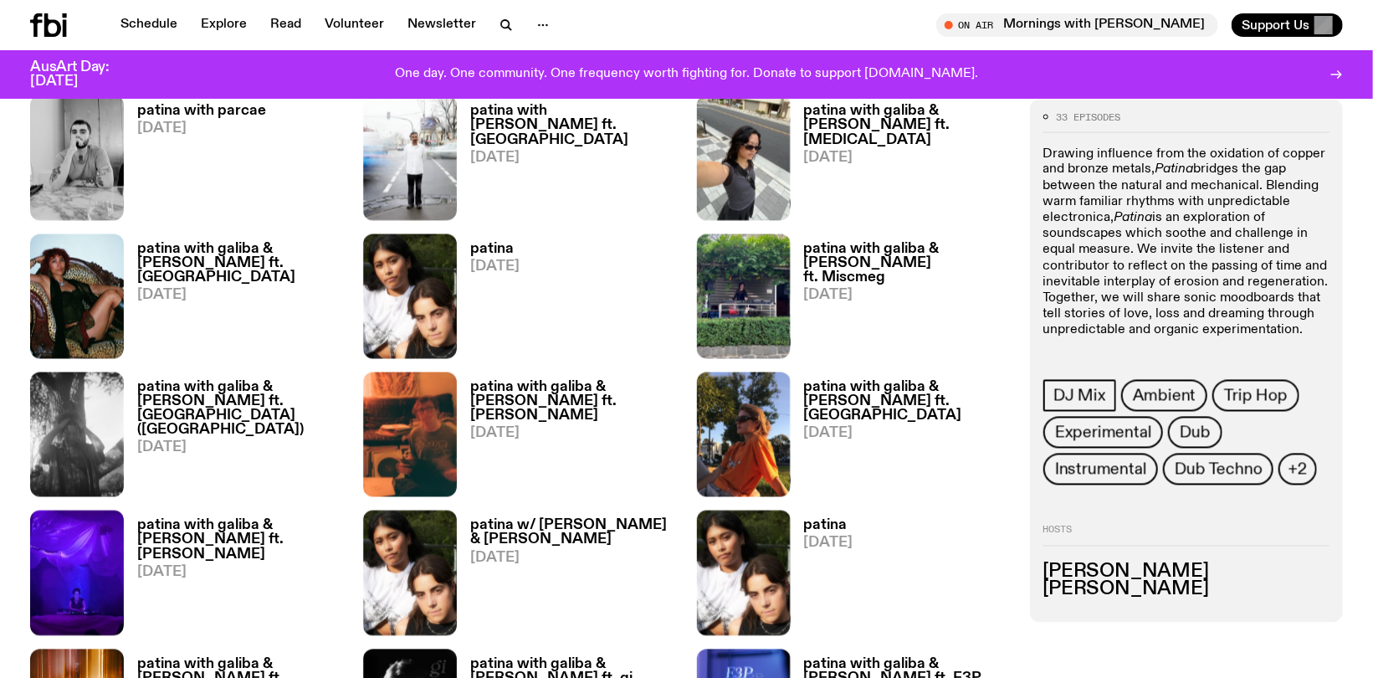
scroll to position [1661, 0]
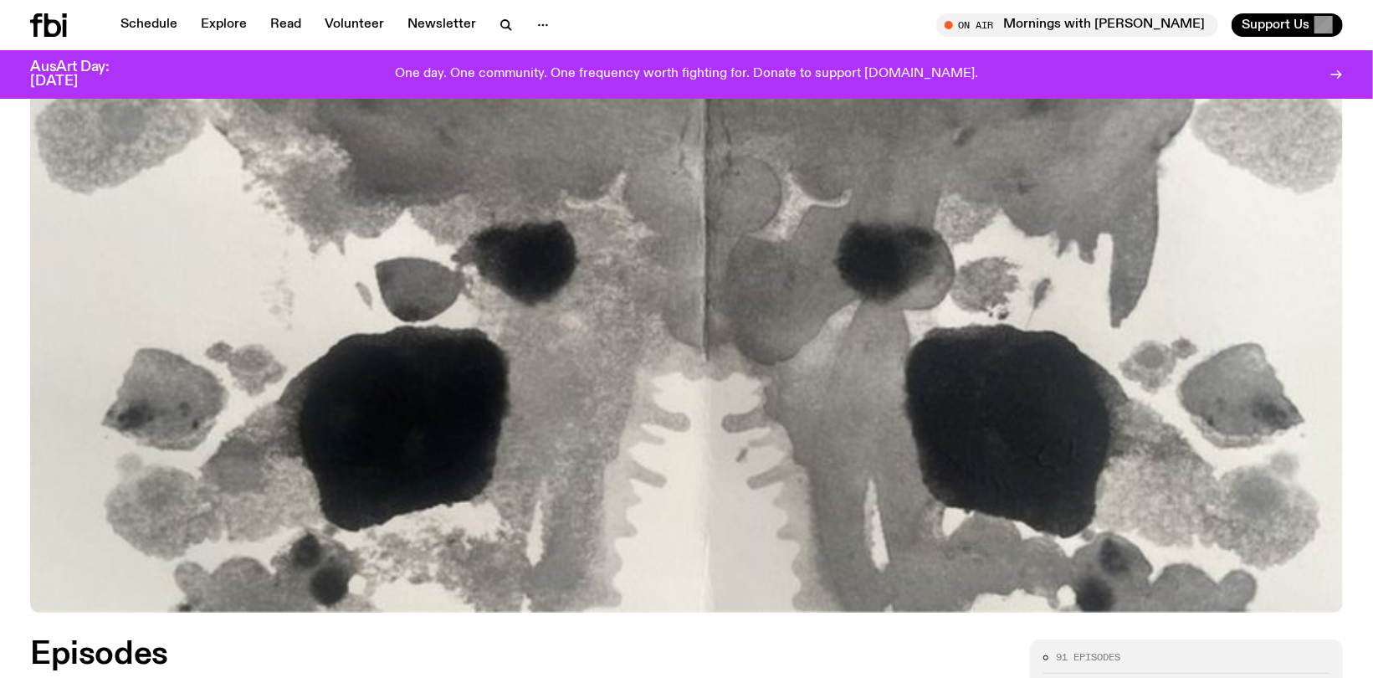
scroll to position [573, 0]
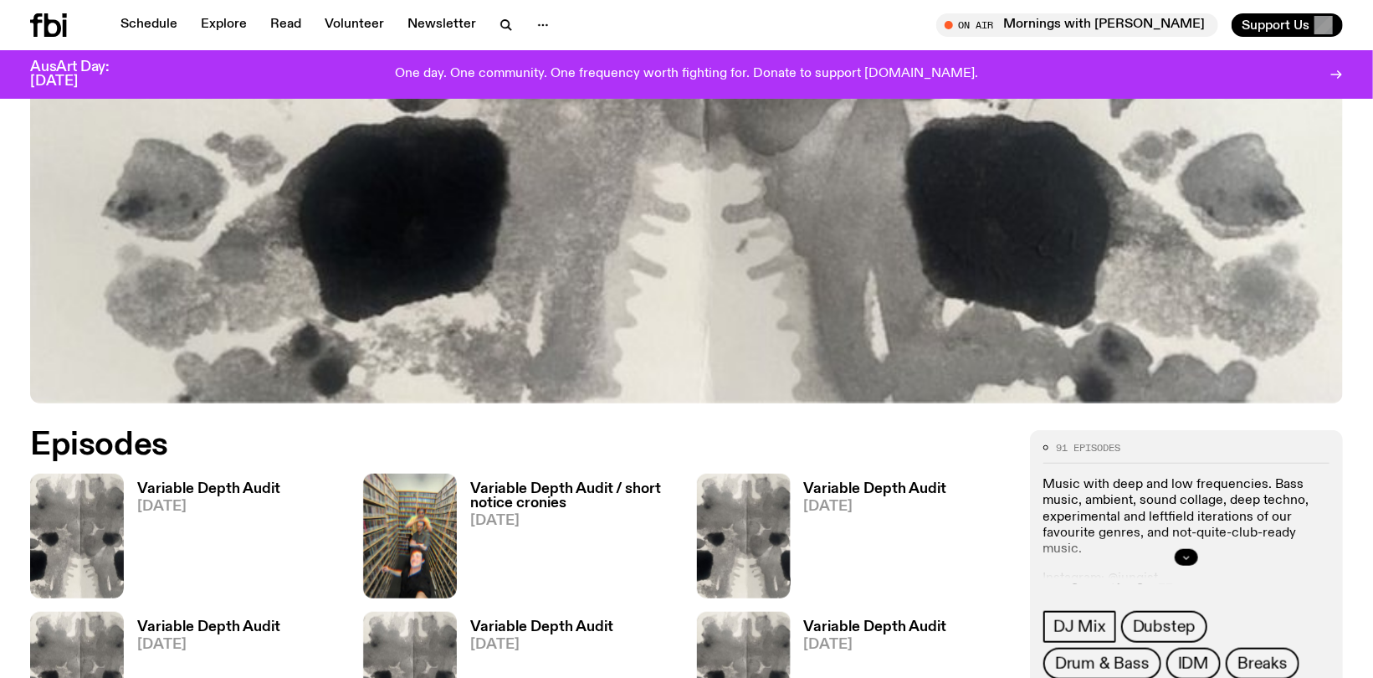
click at [1192, 560] on button "button" at bounding box center [1186, 557] width 23 height 17
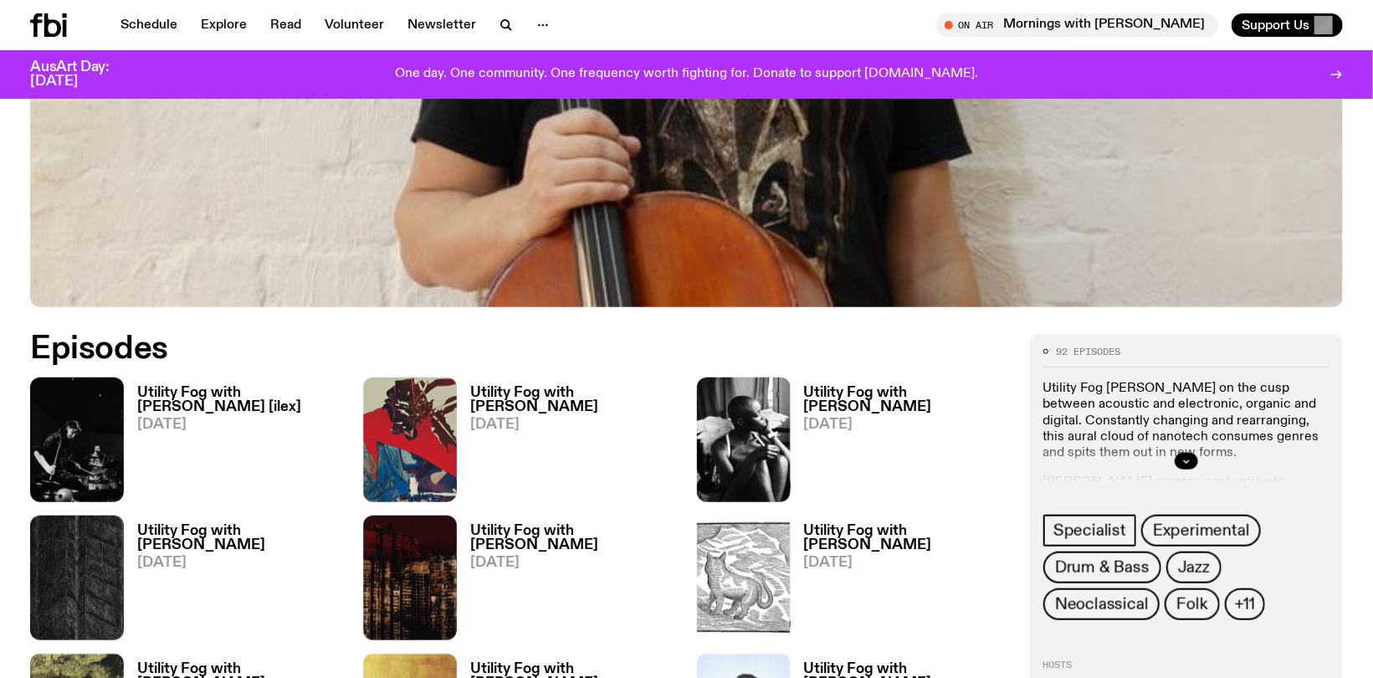
scroll to position [826, 0]
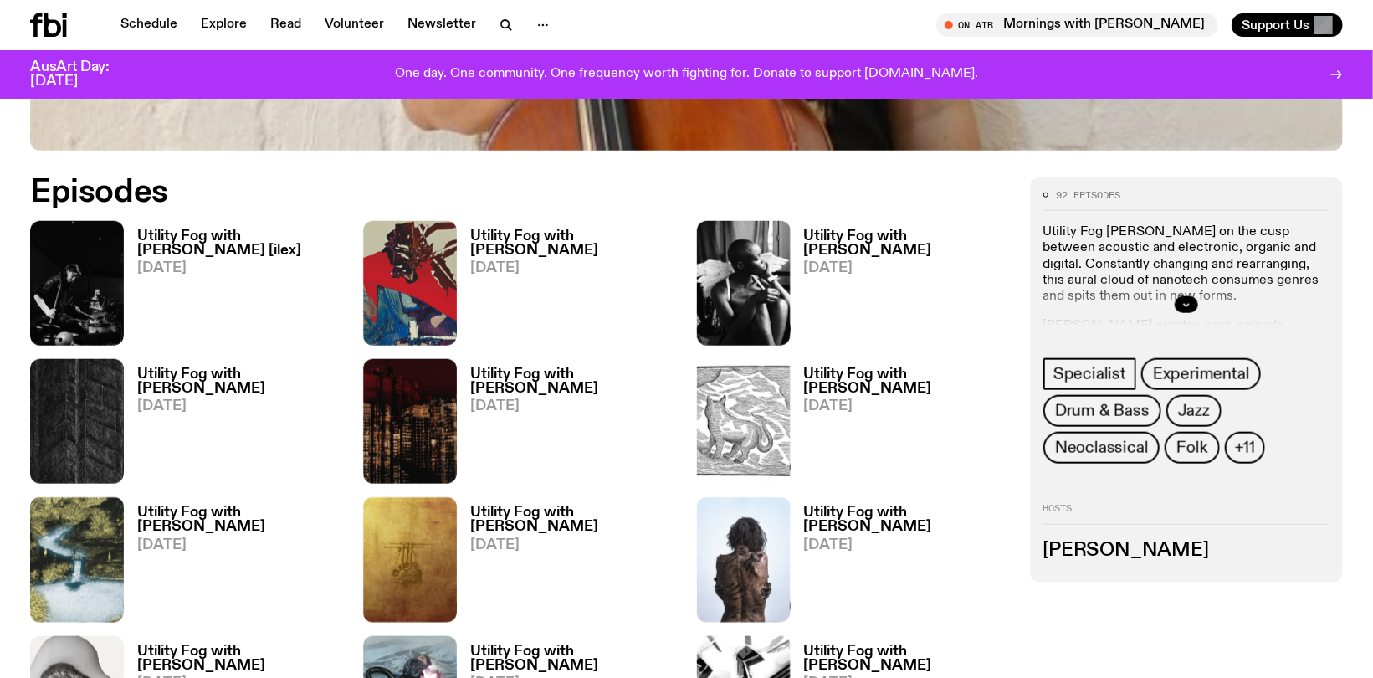
click at [1176, 297] on div at bounding box center [1186, 305] width 286 height 54
click at [1178, 298] on button "button" at bounding box center [1186, 304] width 23 height 17
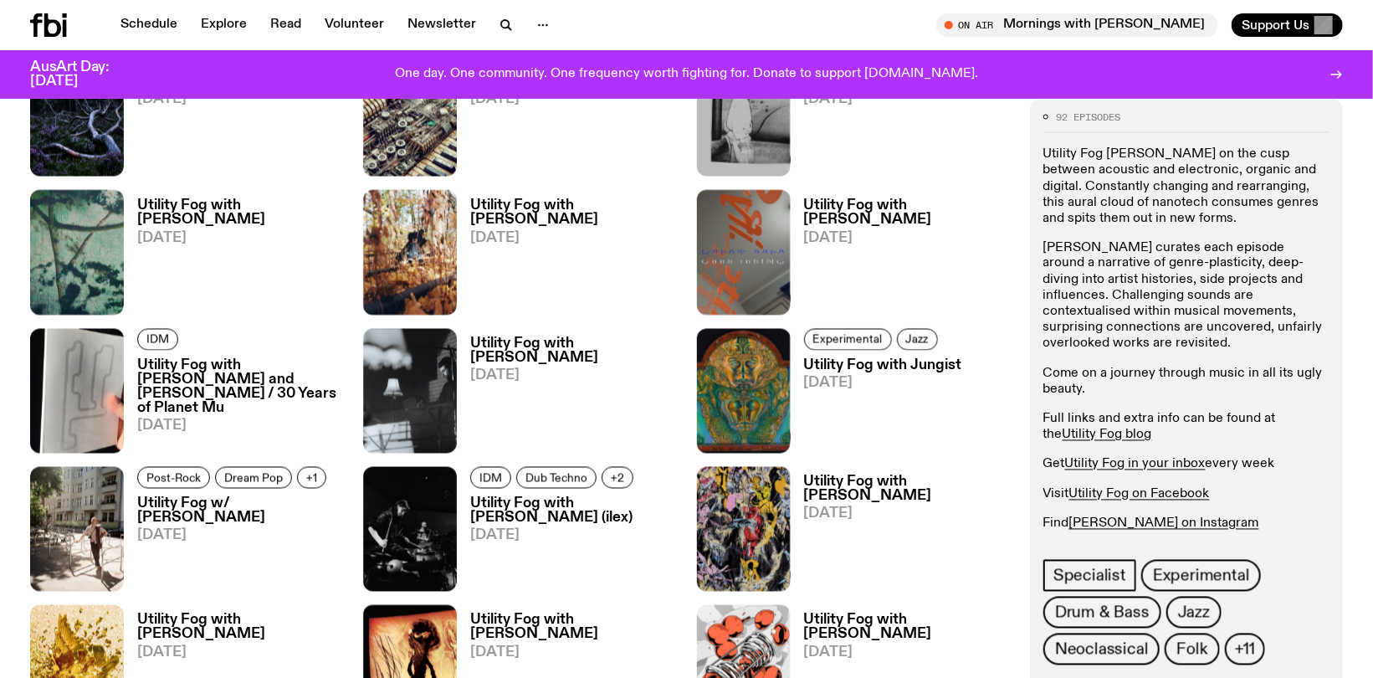
scroll to position [1577, 0]
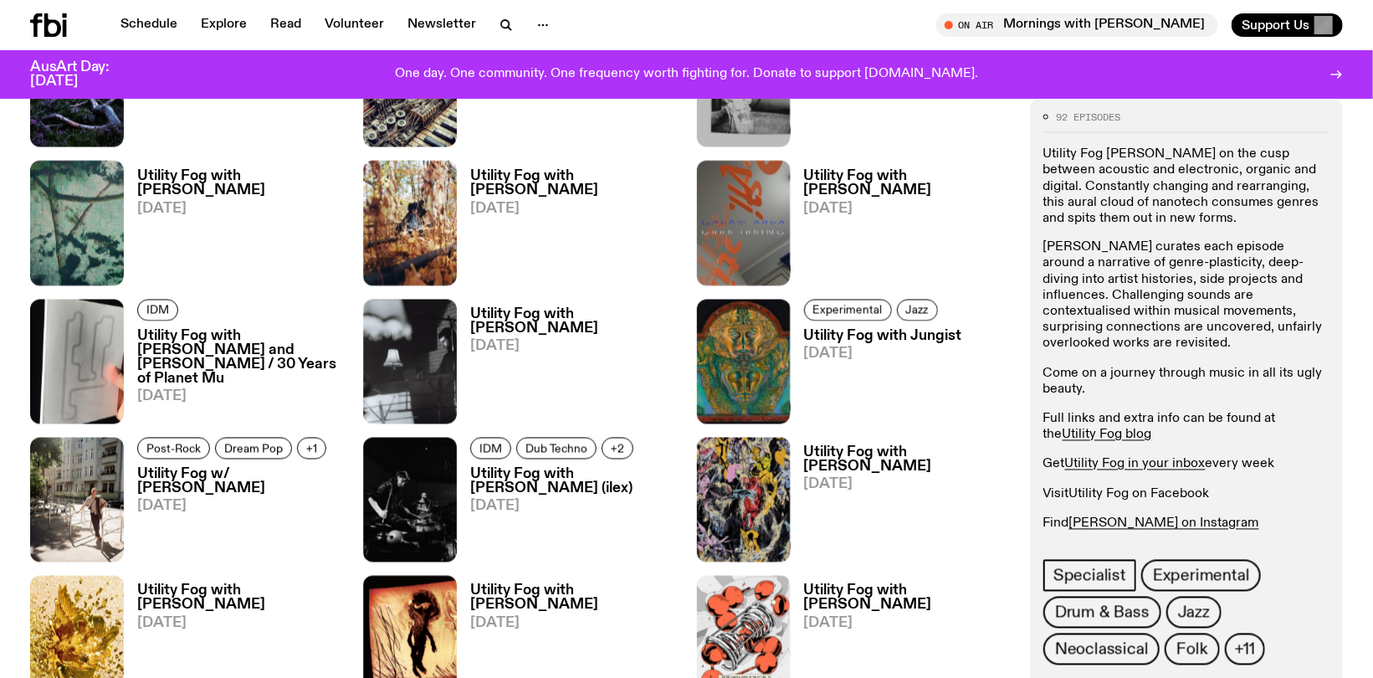
click at [1108, 497] on link "Utility Fog on Facebook" at bounding box center [1139, 493] width 141 height 13
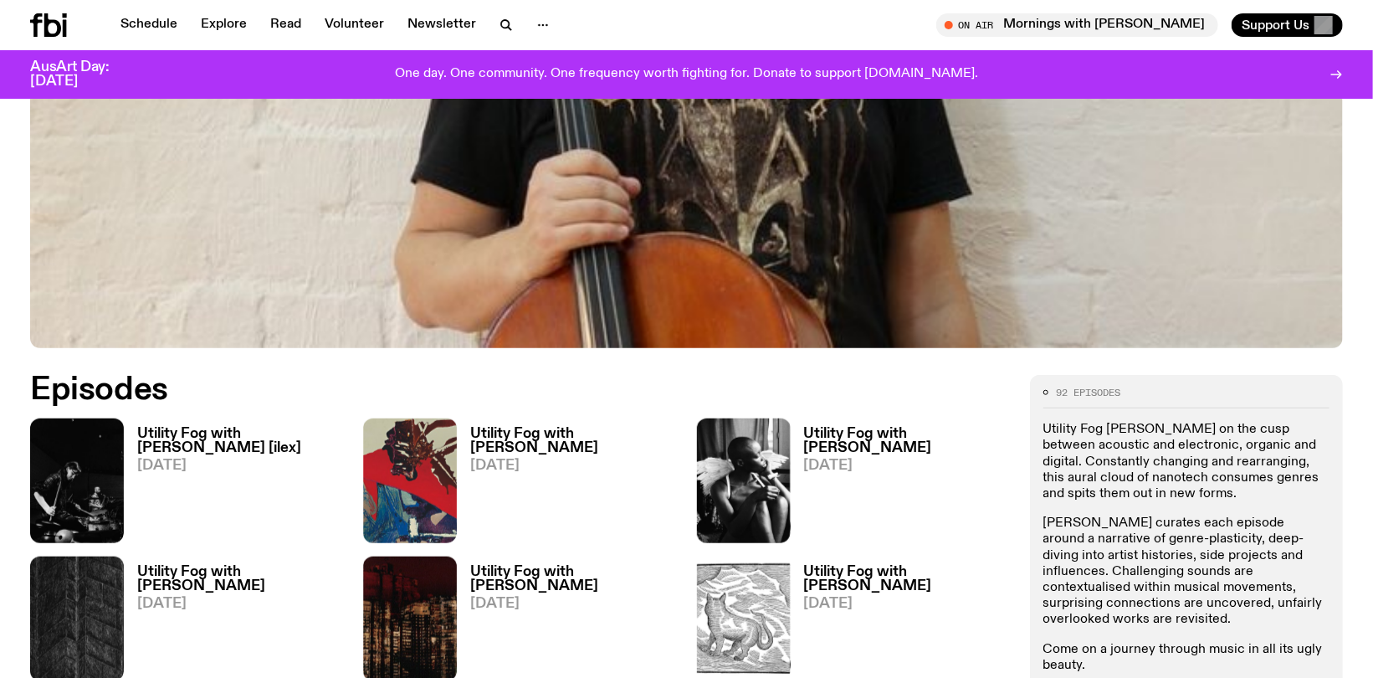
scroll to position [658, 0]
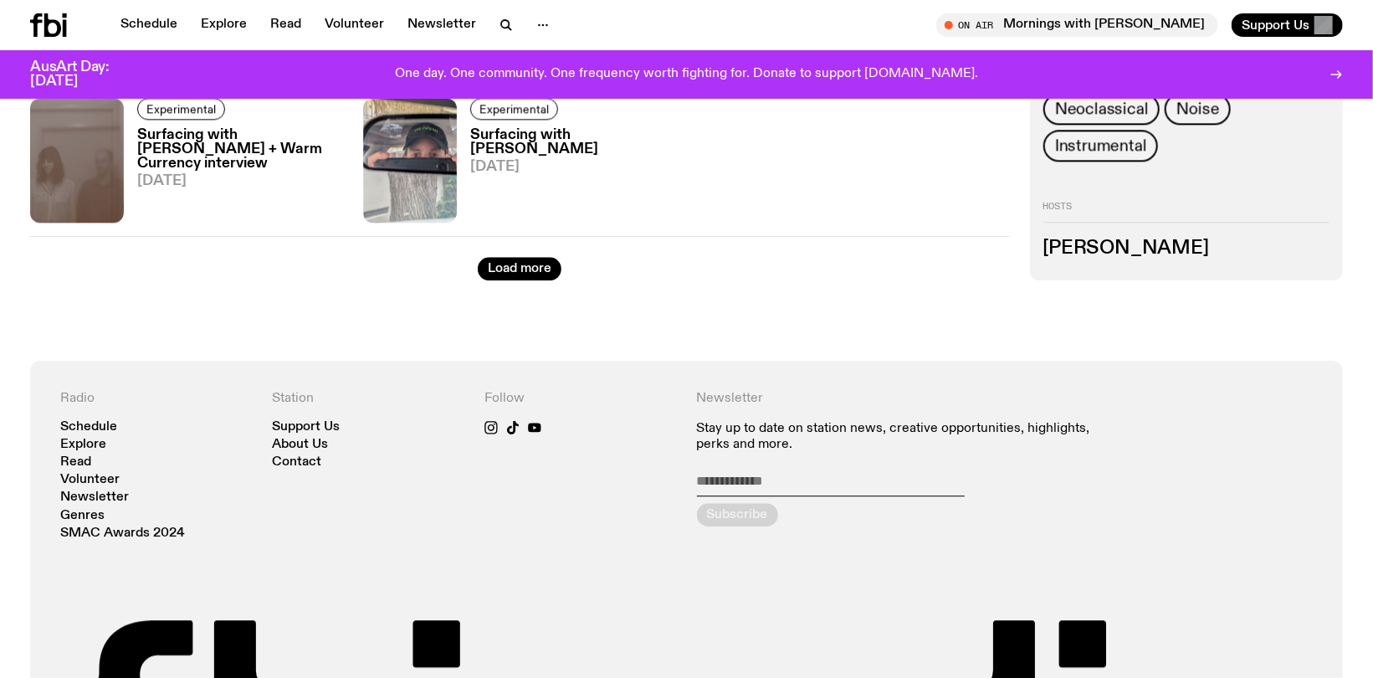
scroll to position [1830, 0]
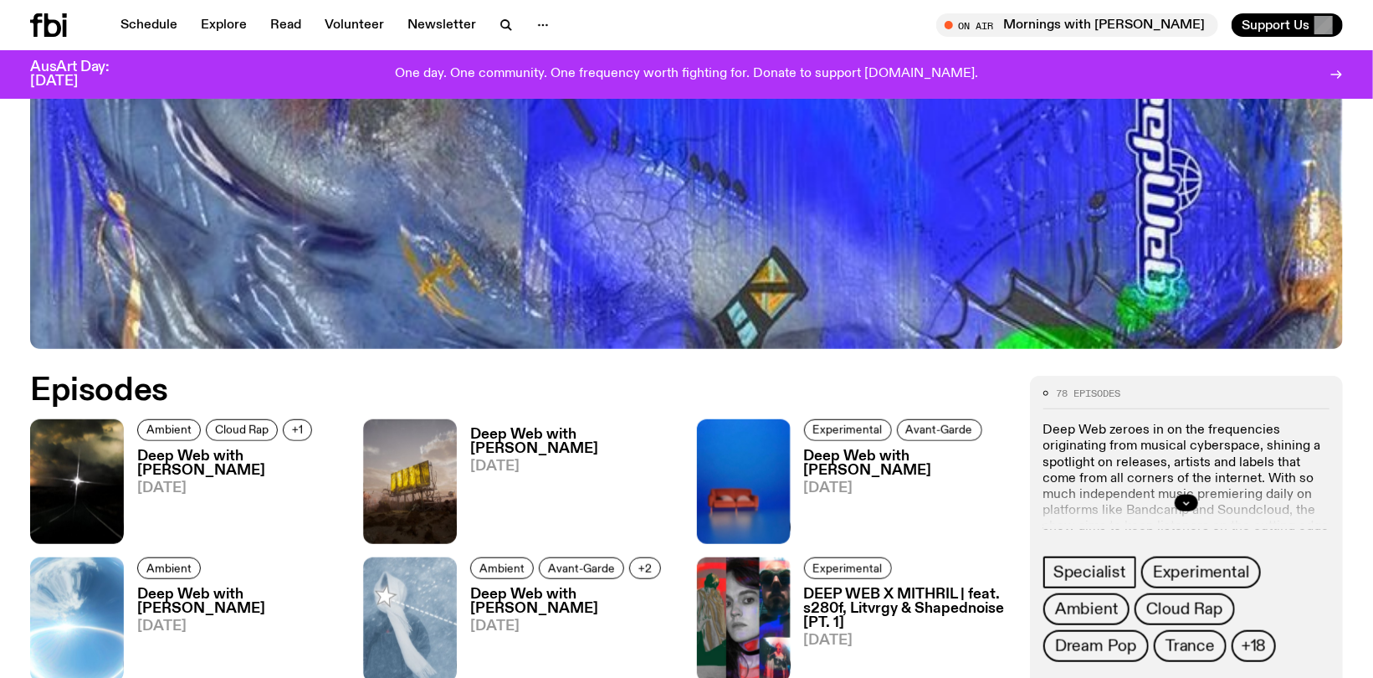
scroll to position [657, 0]
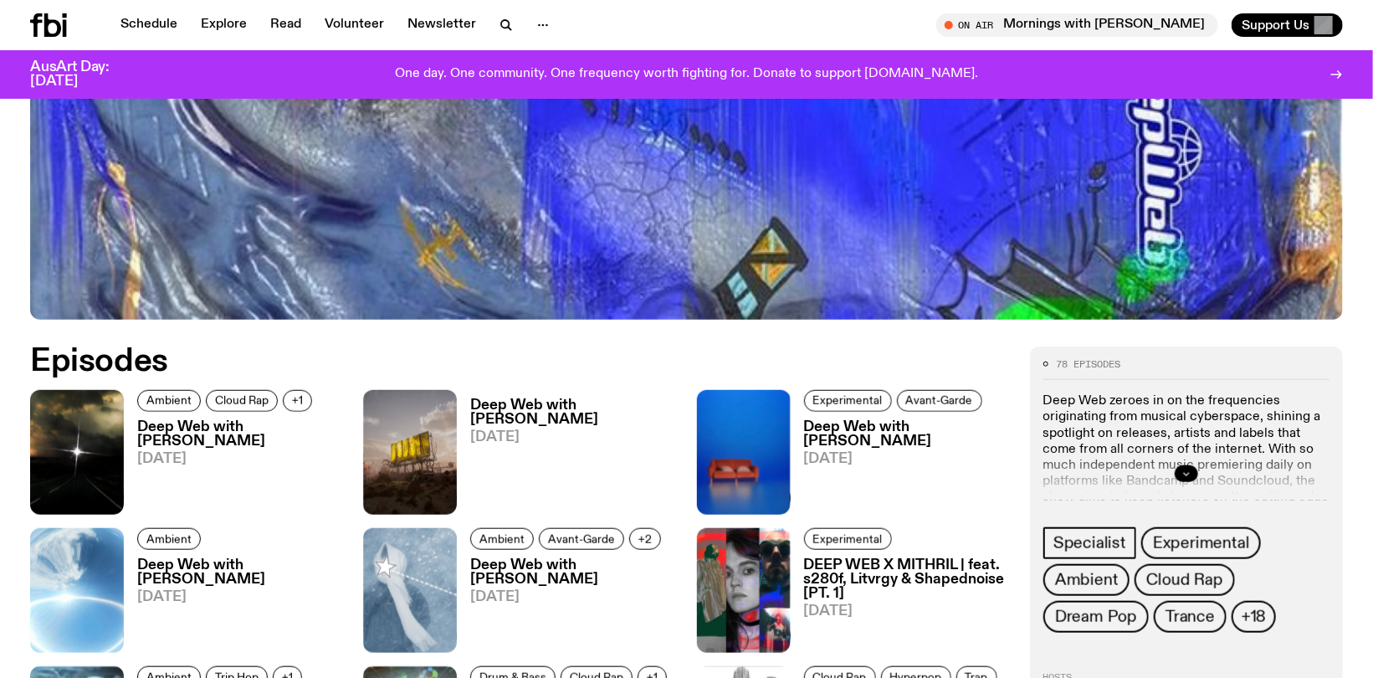
click at [1187, 470] on icon "button" at bounding box center [1186, 474] width 10 height 10
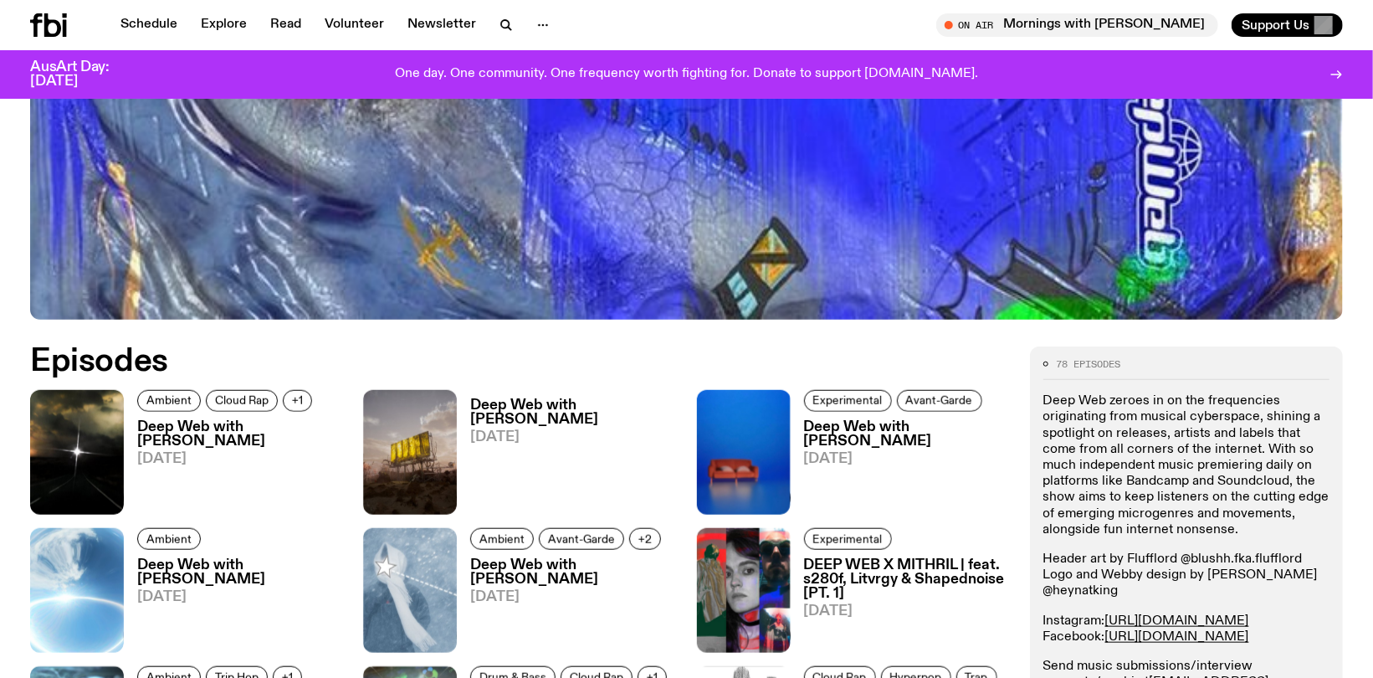
scroll to position [824, 0]
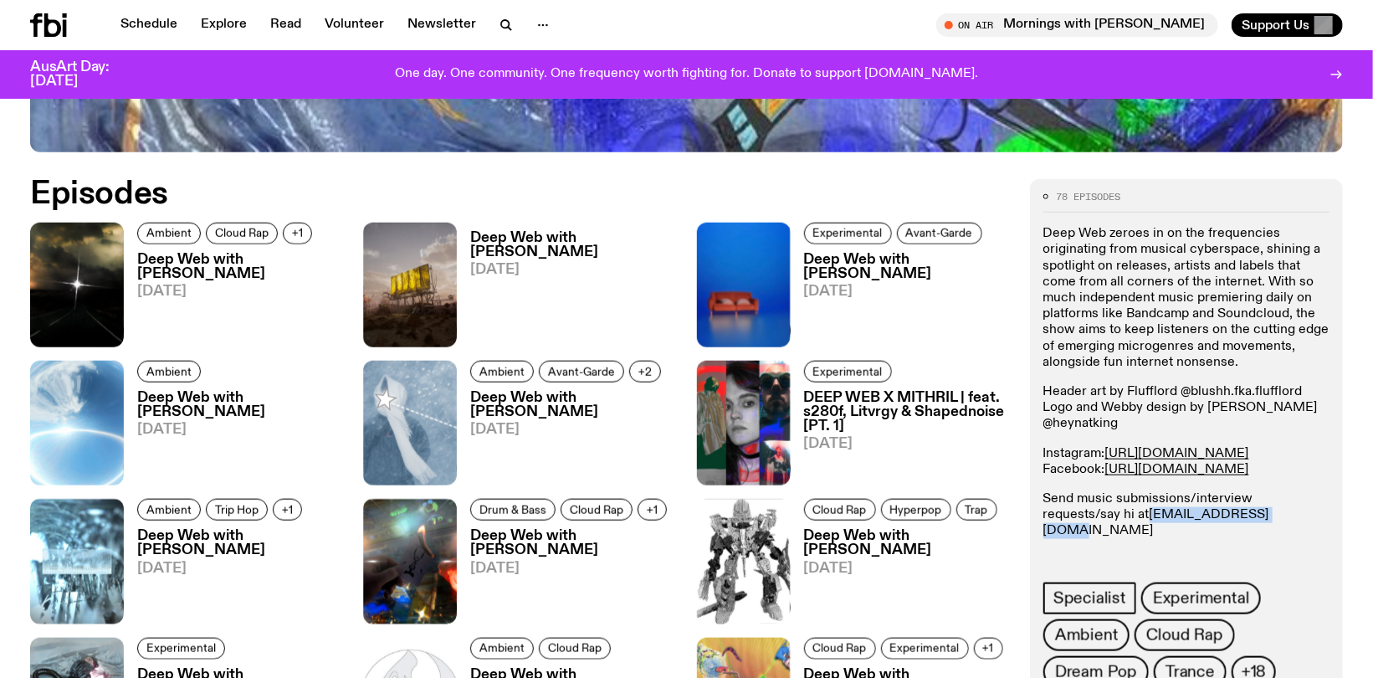
drag, startPoint x: 1222, startPoint y: 513, endPoint x: 1071, endPoint y: 516, distance: 151.5
click at [1071, 516] on p "Send music submissions/interview requests/say hi at deepweb@fbiradio.com @spide…" at bounding box center [1186, 531] width 286 height 80
copy link "deepweb@fbiradio.com"
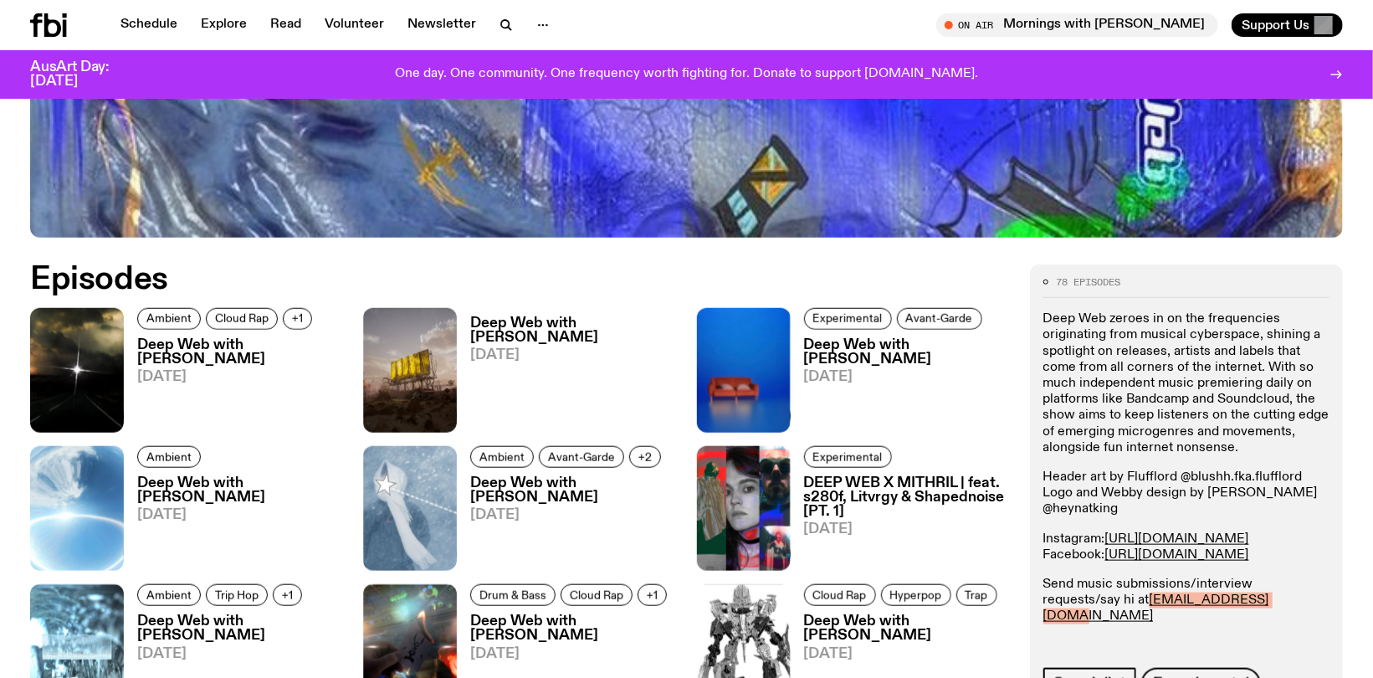
scroll to position [741, 0]
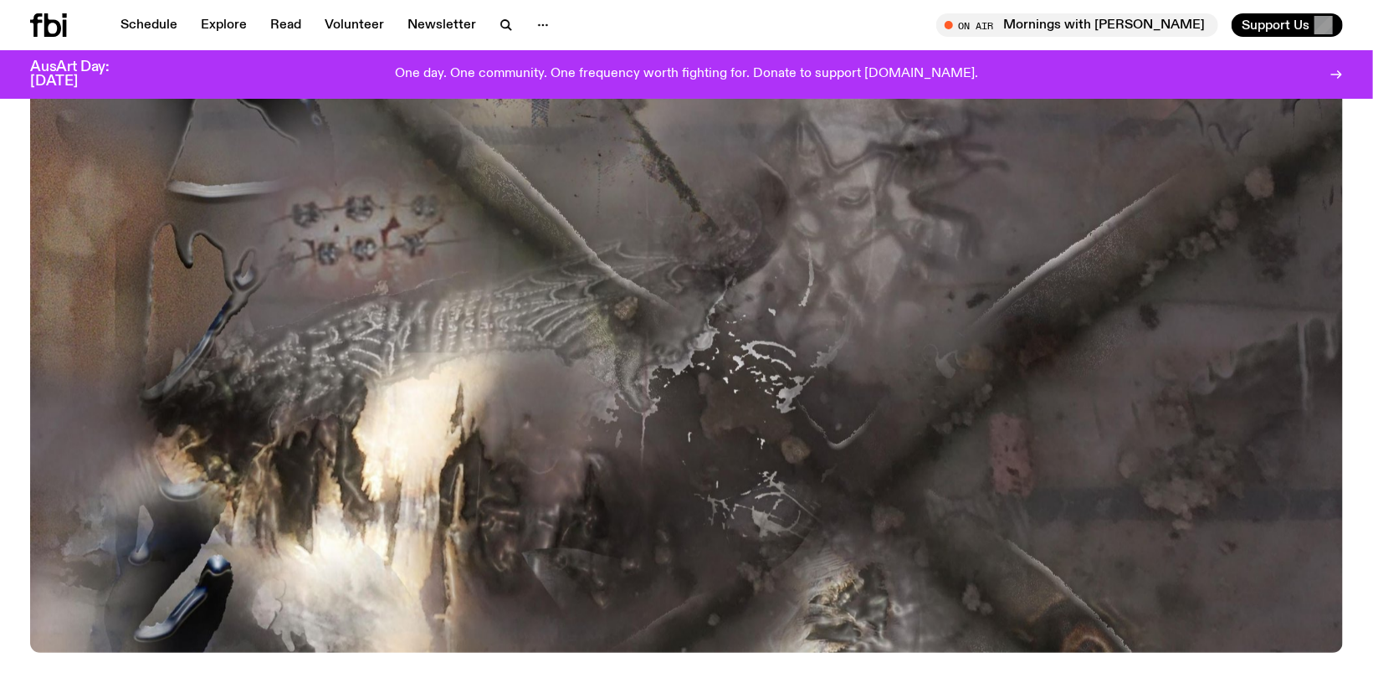
scroll to position [742, 0]
